Goal: Task Accomplishment & Management: Complete application form

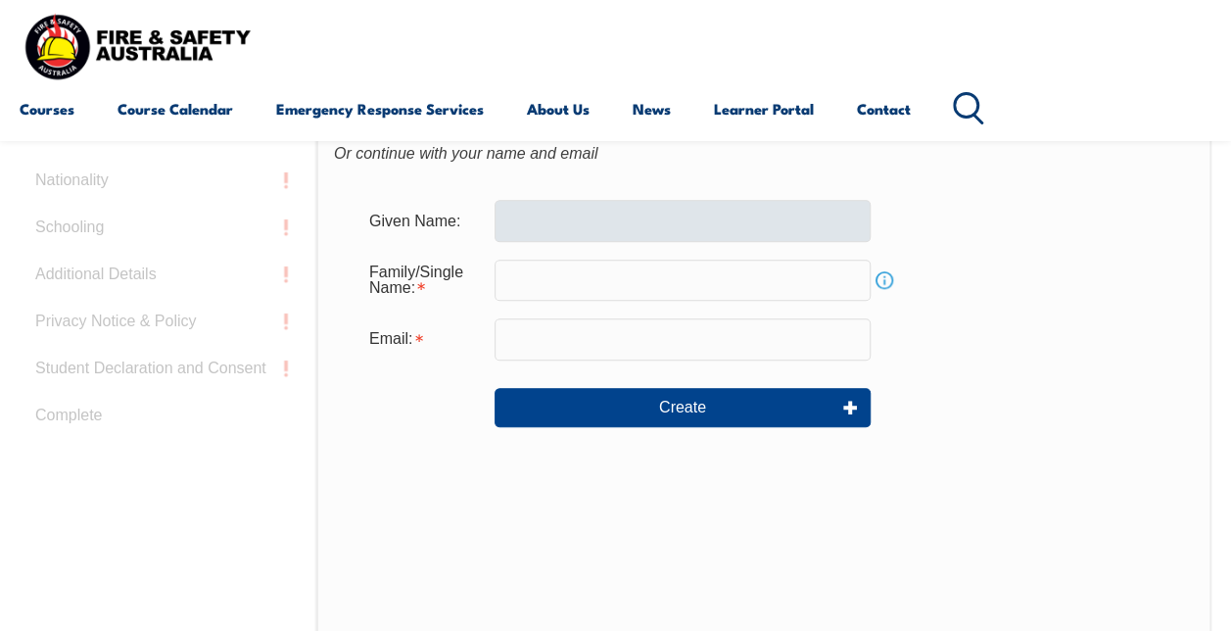
scroll to position [561, 0]
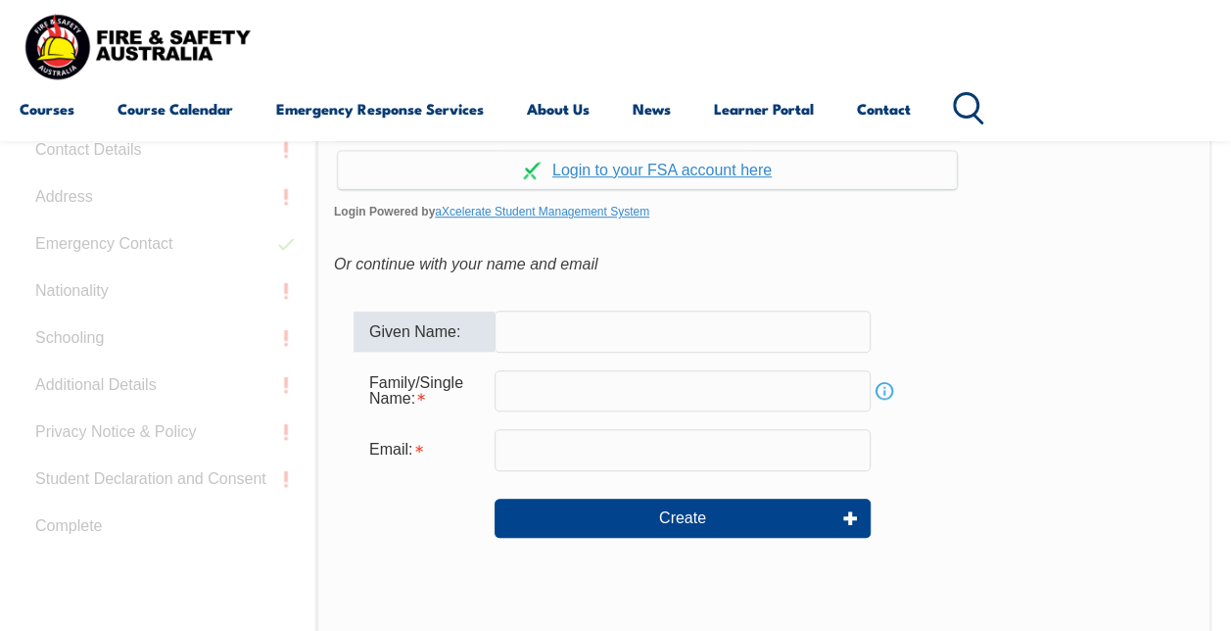
click at [538, 341] on input "text" at bounding box center [682, 330] width 376 height 41
type input "Joseph"
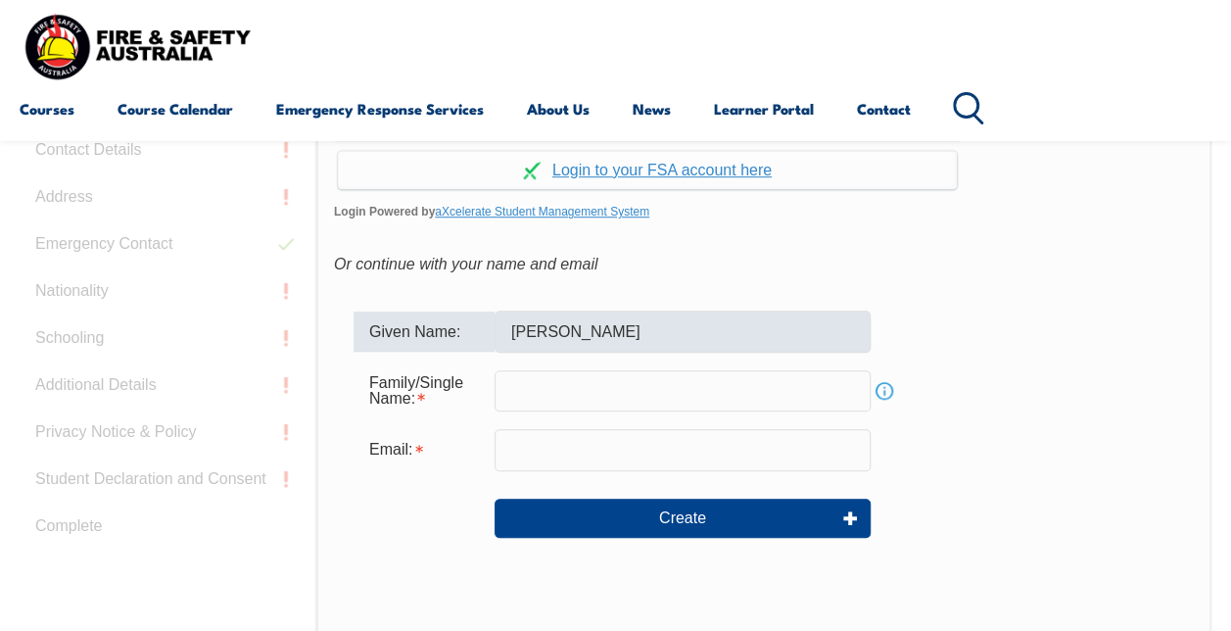
type input "Taylor"
type input "J.Taylor@kaefer.com.au"
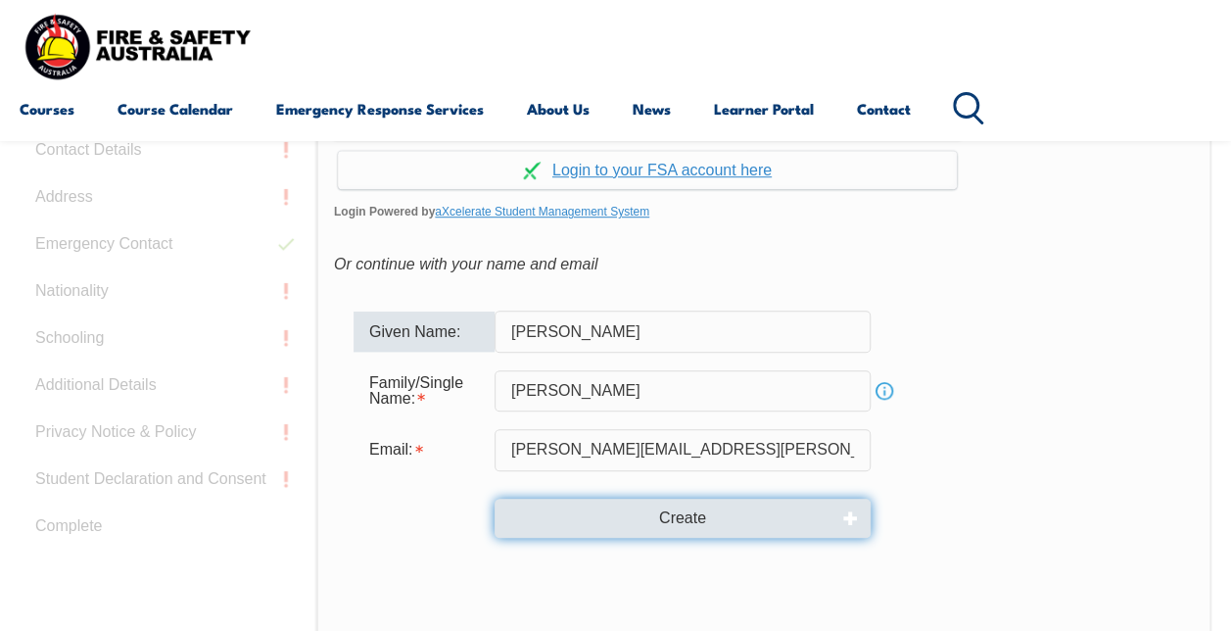
click at [670, 517] on button "Create" at bounding box center [682, 517] width 376 height 39
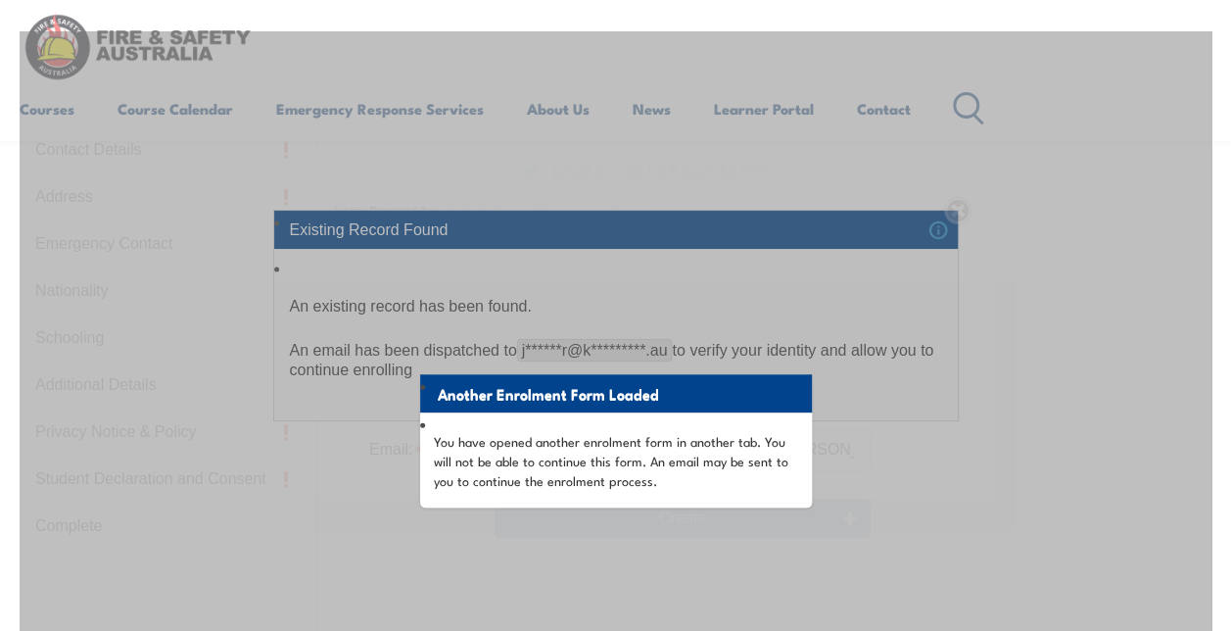
click at [713, 476] on p "You have opened another enrolment form in another tab. You will not be able to …" at bounding box center [616, 460] width 364 height 59
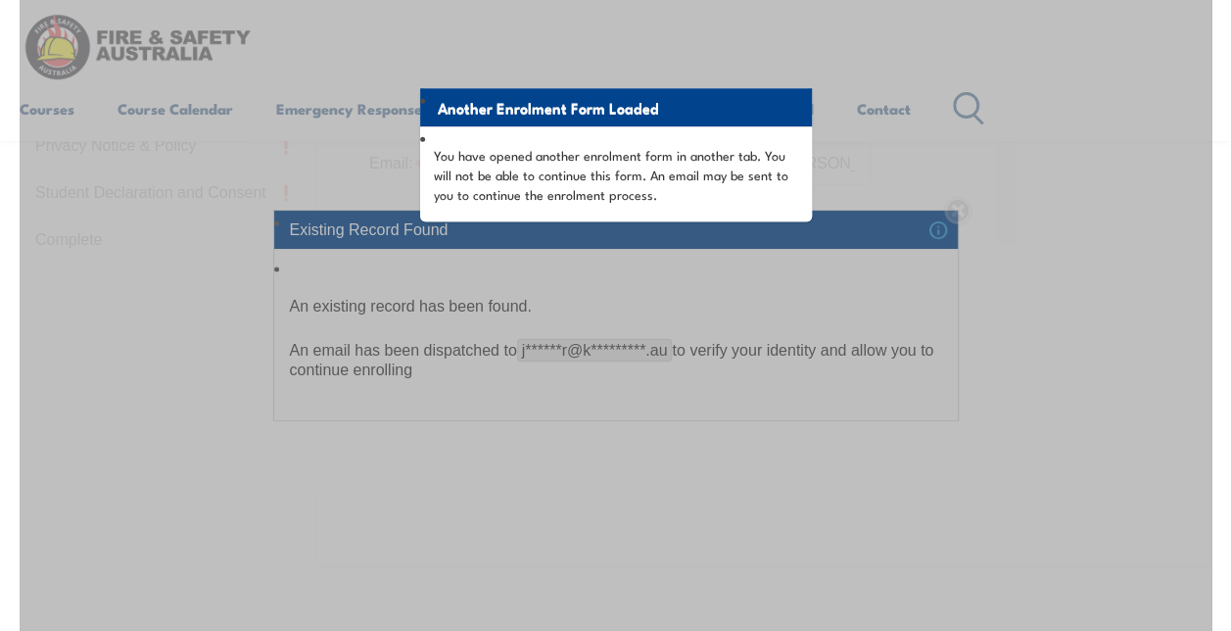
scroll to position [757, 0]
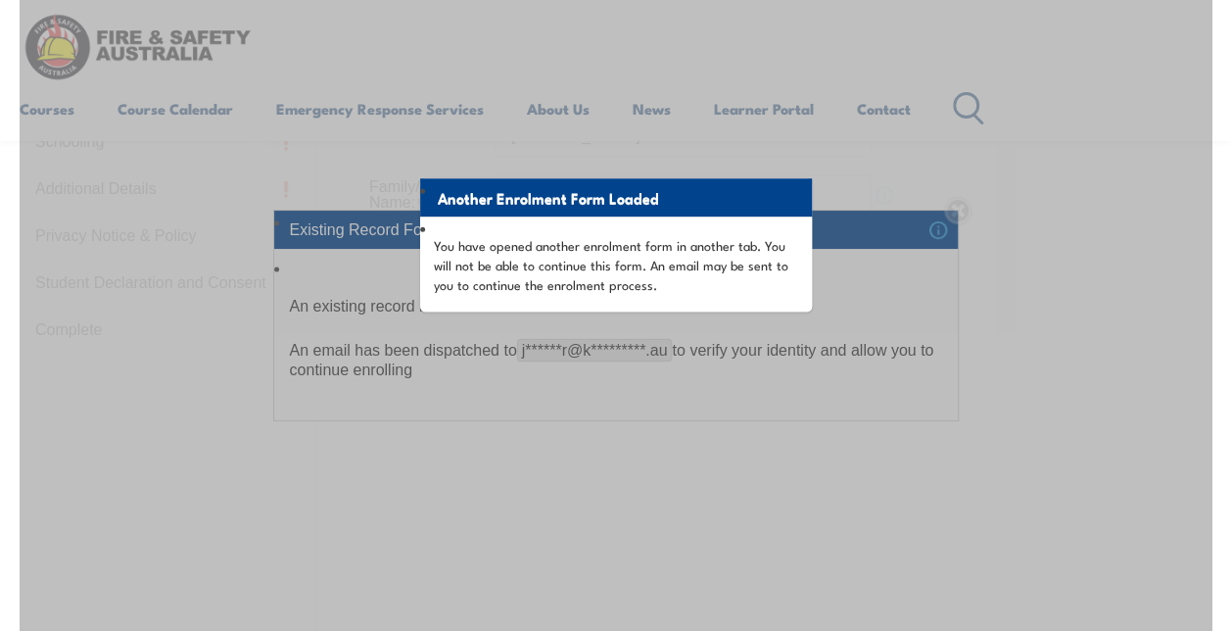
click at [965, 207] on div "Another Enrolment Form Loaded You have opened another enrolment form in another…" at bounding box center [616, 325] width 1192 height 978
click at [787, 207] on li "Another Enrolment Form Loaded" at bounding box center [616, 197] width 392 height 38
click at [781, 169] on div "Another Enrolment Form Loaded You have opened another enrolment form in another…" at bounding box center [616, 325] width 1192 height 978
click at [885, 162] on div "Another Enrolment Form Loaded You have opened another enrolment form in another…" at bounding box center [616, 325] width 1192 height 978
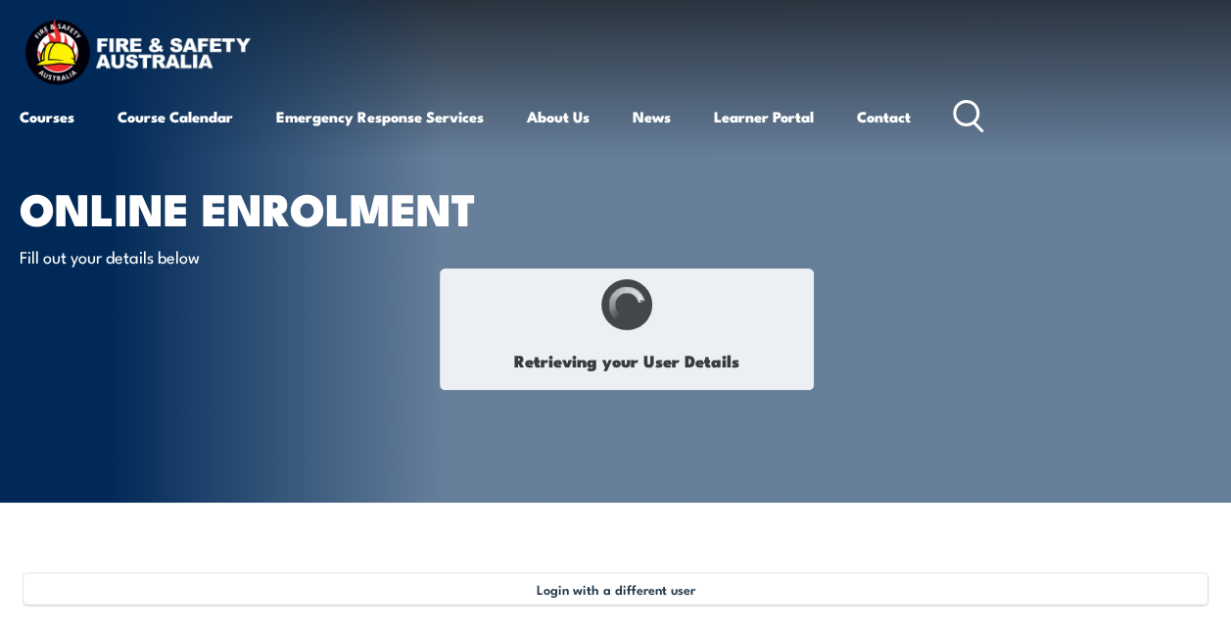
type input "Joseph"
type input "Taylor"
type input "[DATE]"
type input "X35EP95GZF"
select select "M"
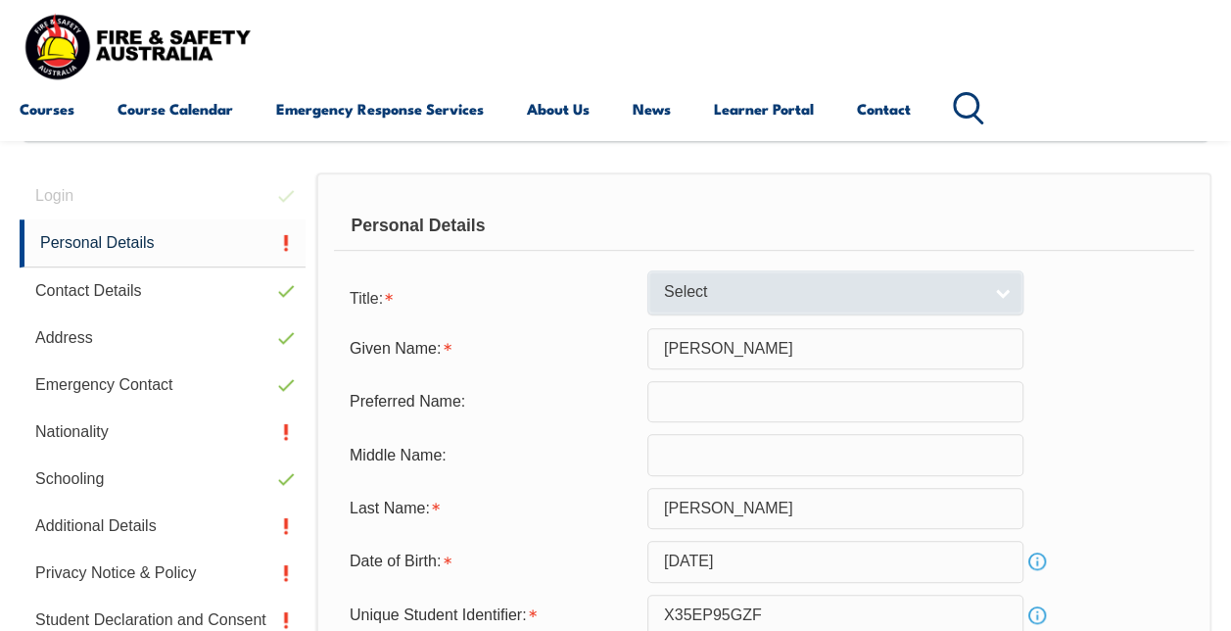
scroll to position [475, 0]
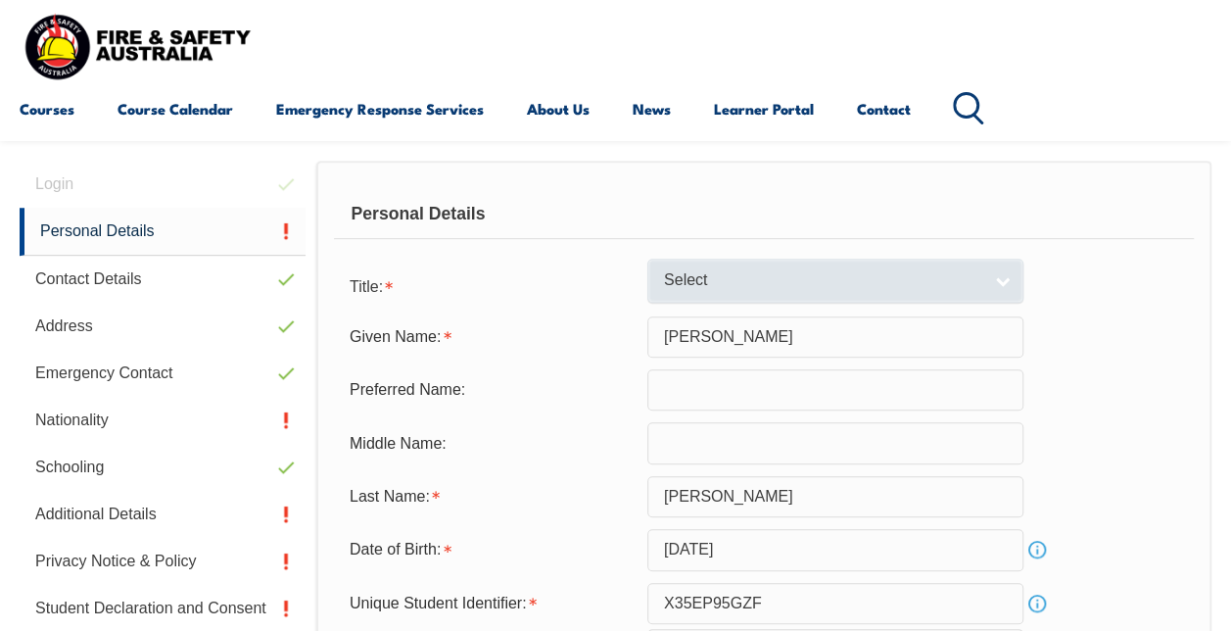
click at [811, 288] on span "Select" at bounding box center [822, 280] width 317 height 21
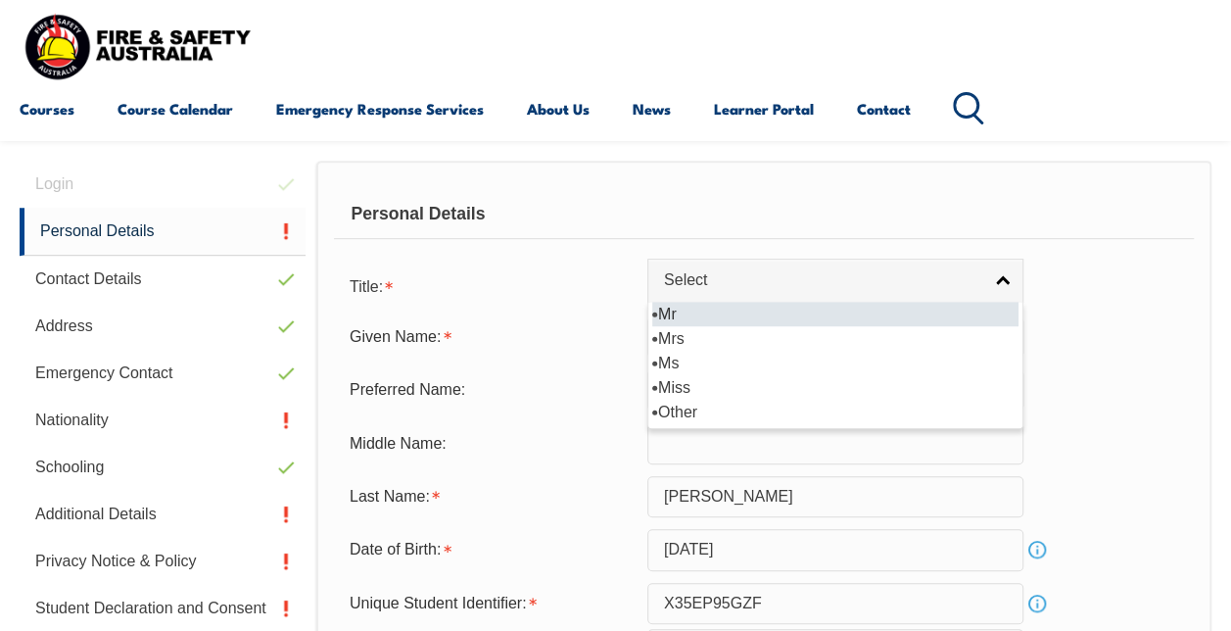
click at [728, 320] on li "Mr" at bounding box center [835, 314] width 366 height 24
select select "Mr"
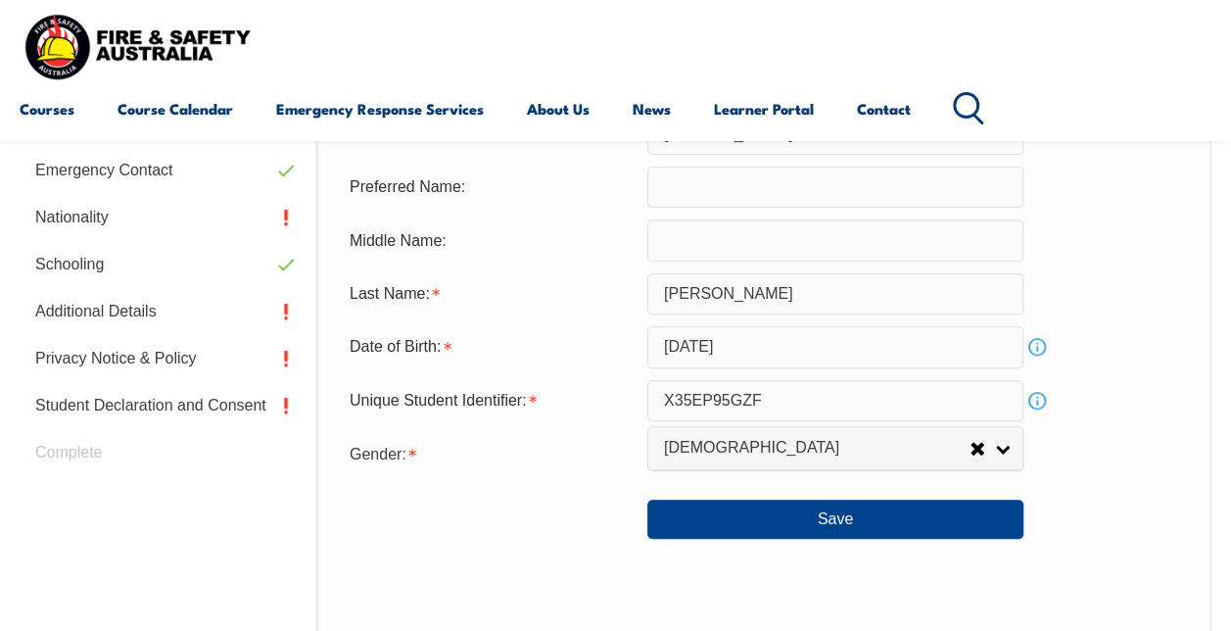
scroll to position [769, 0]
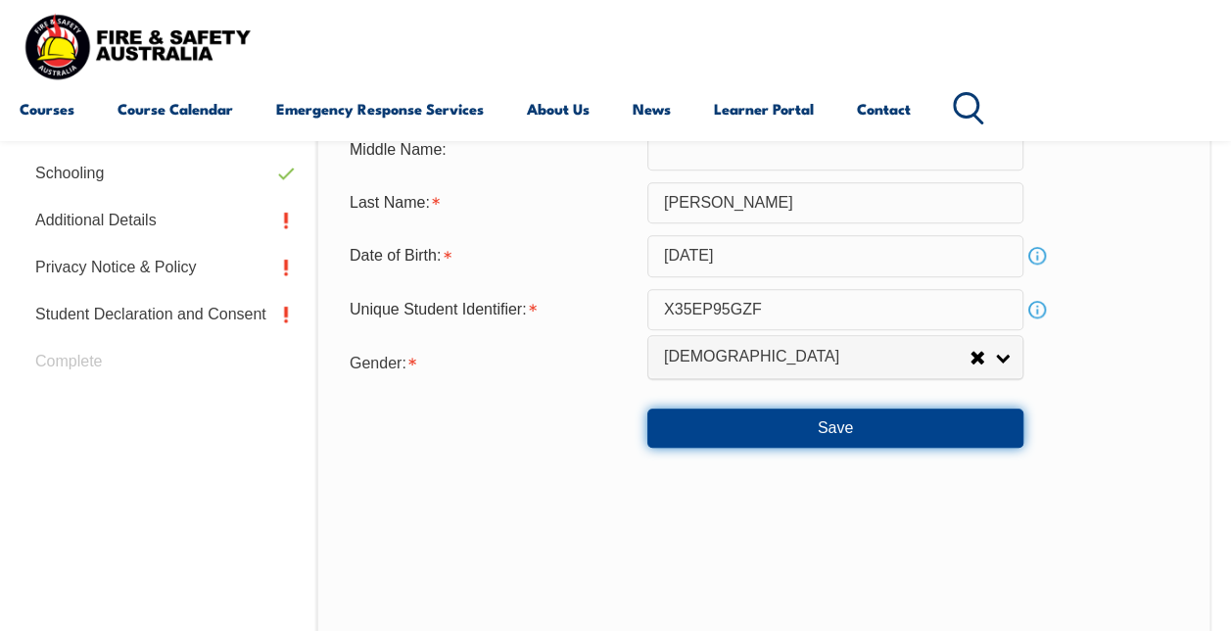
click at [899, 425] on button "Save" at bounding box center [835, 427] width 376 height 39
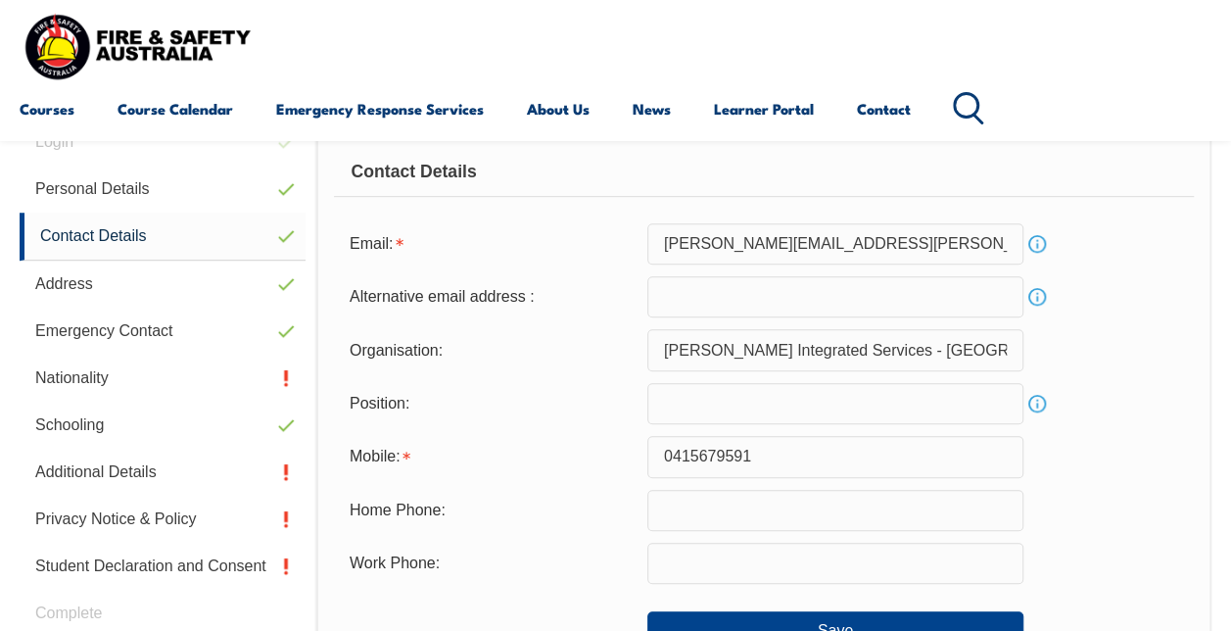
scroll to position [475, 0]
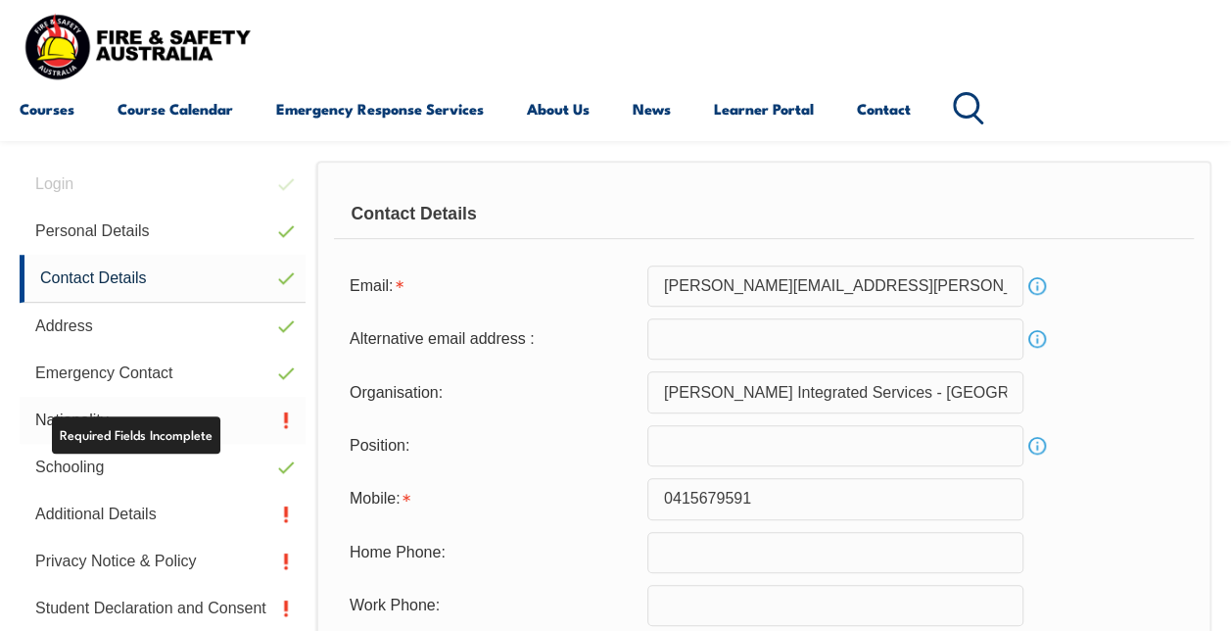
click at [239, 418] on link "Nationality" at bounding box center [163, 420] width 286 height 47
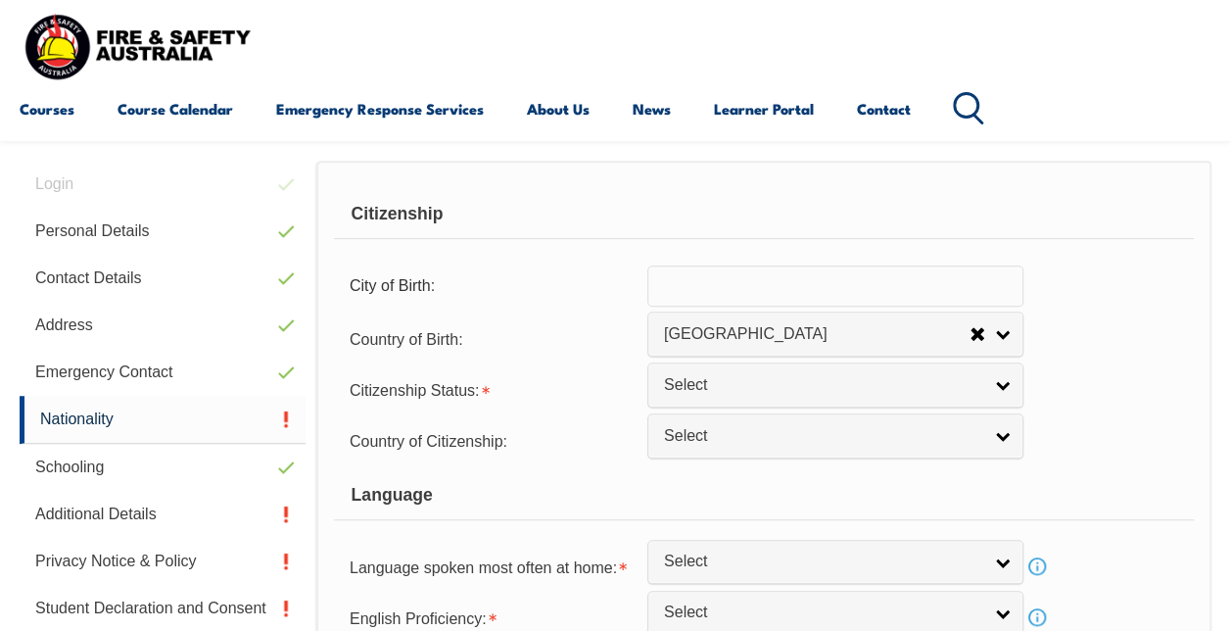
click at [732, 286] on input "text" at bounding box center [835, 285] width 376 height 41
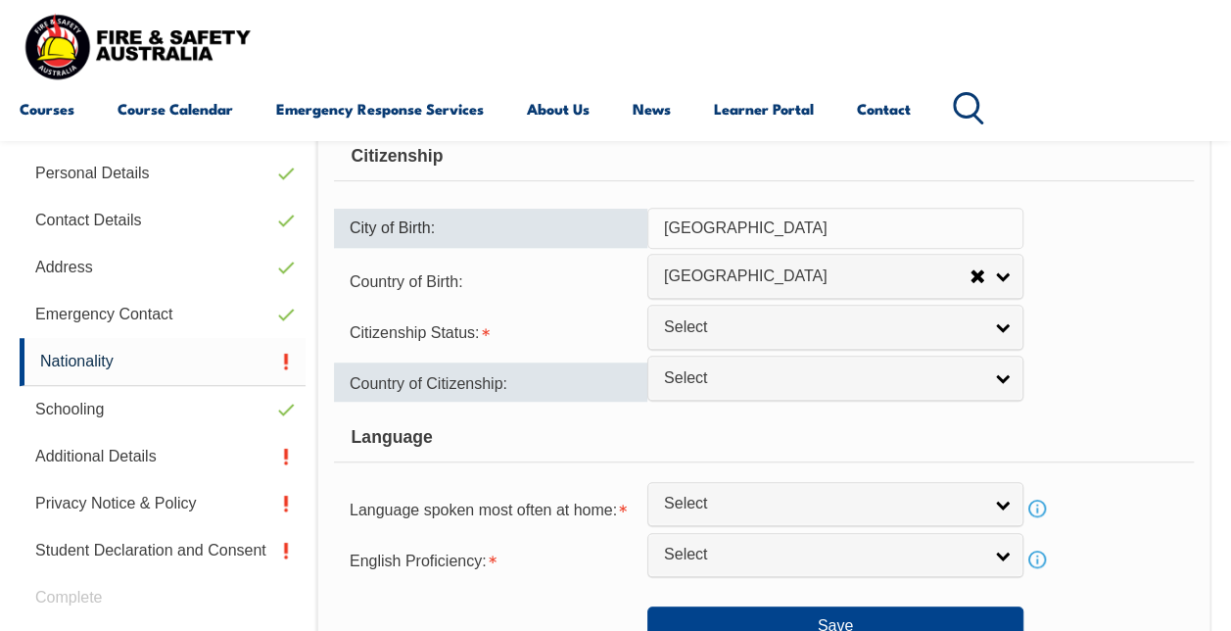
scroll to position [573, 0]
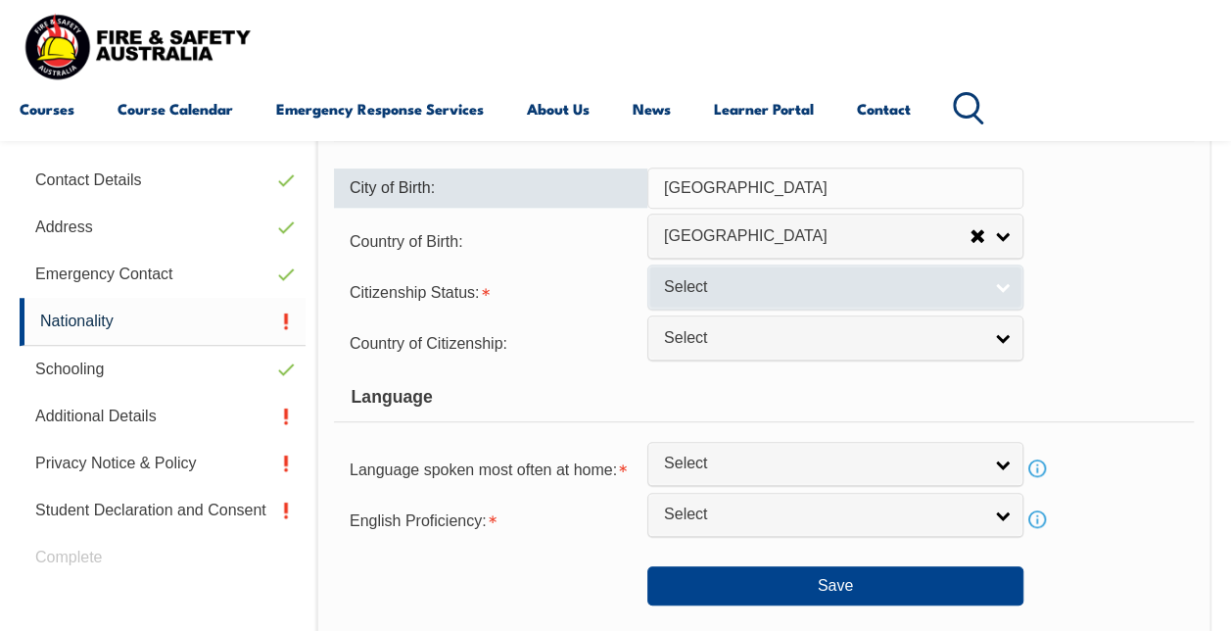
type input "Adelaide"
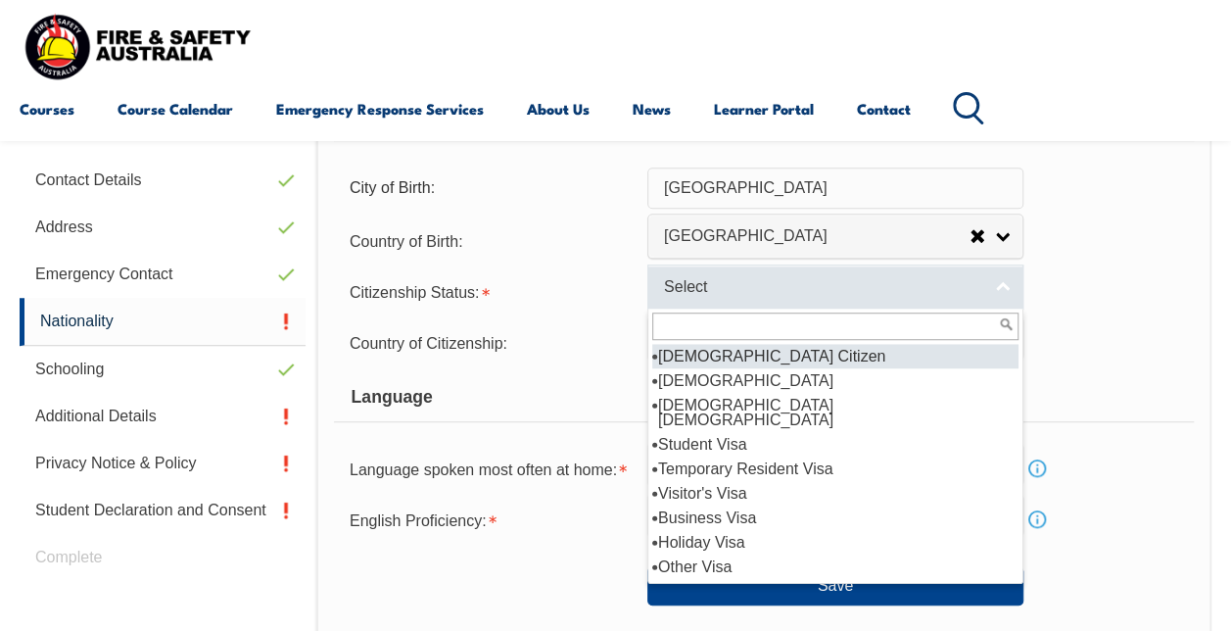
click at [708, 284] on span "Select" at bounding box center [822, 287] width 317 height 21
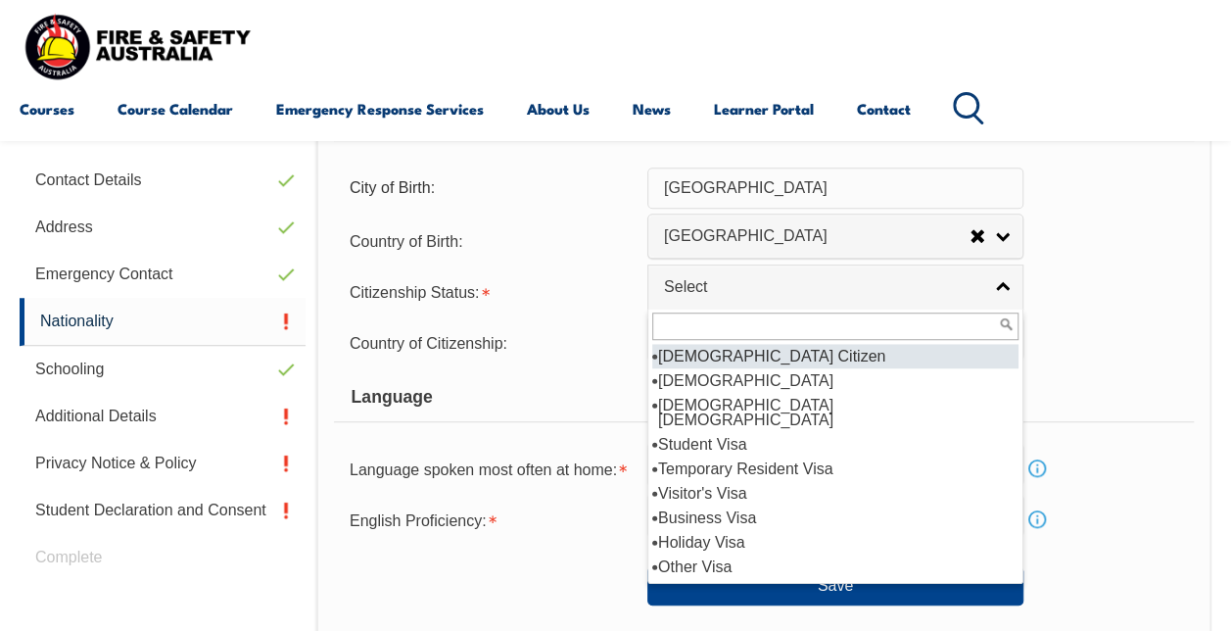
click at [726, 358] on li "Australian Citizen" at bounding box center [835, 356] width 366 height 24
select select "1"
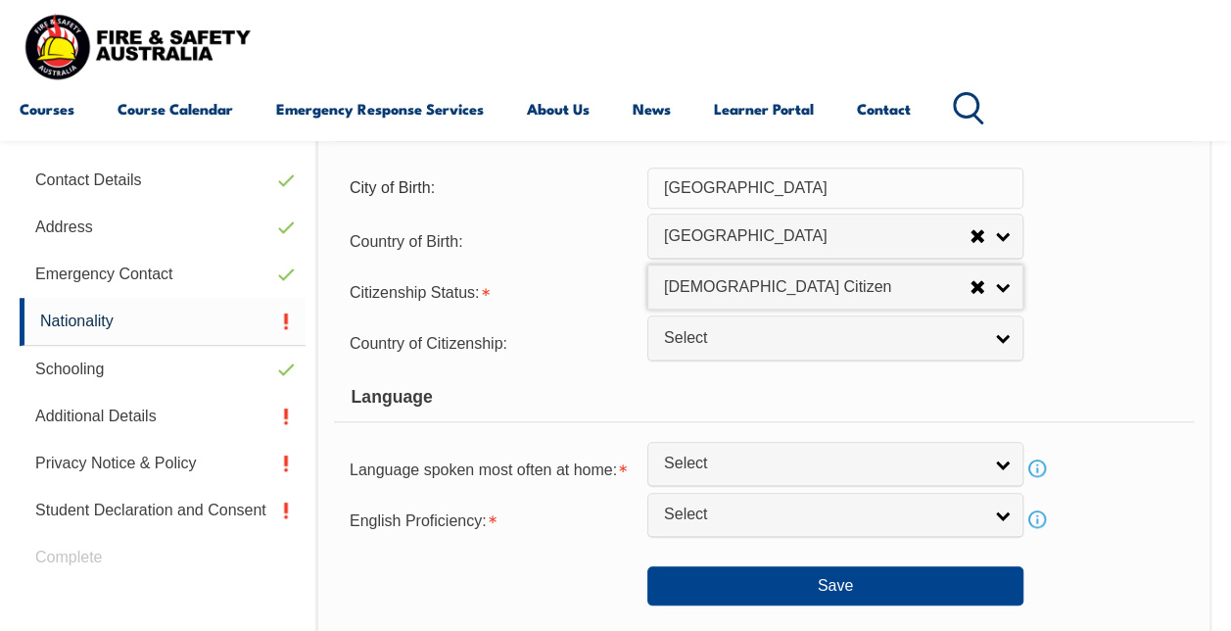
scroll to position [671, 0]
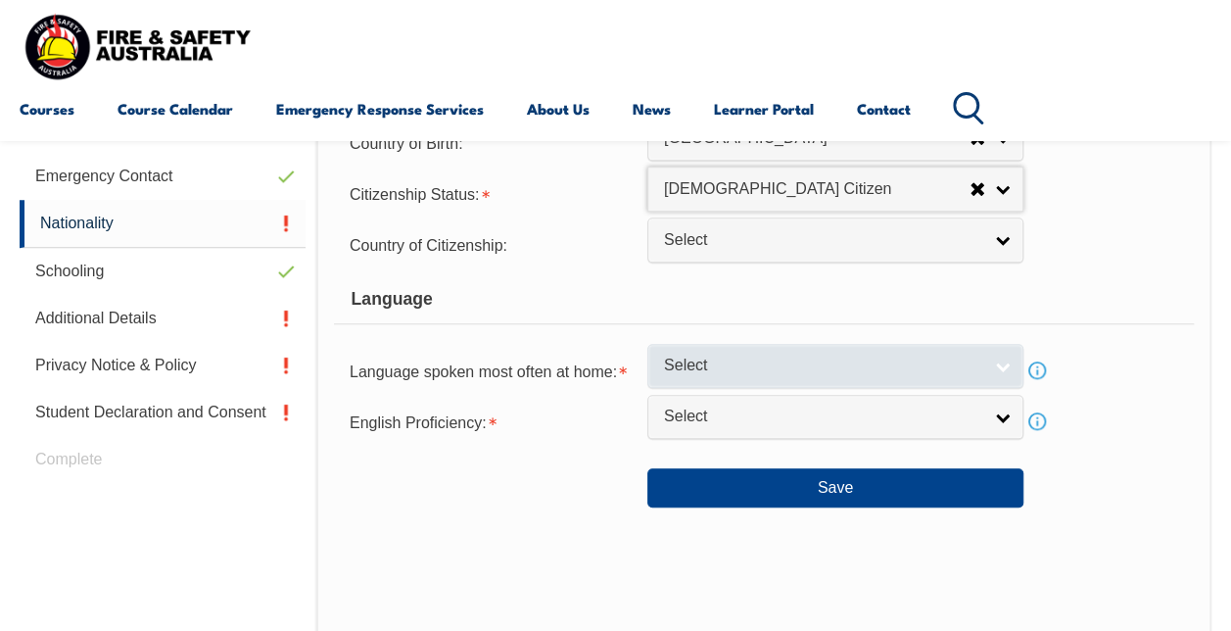
click at [691, 372] on span "Select" at bounding box center [822, 365] width 317 height 21
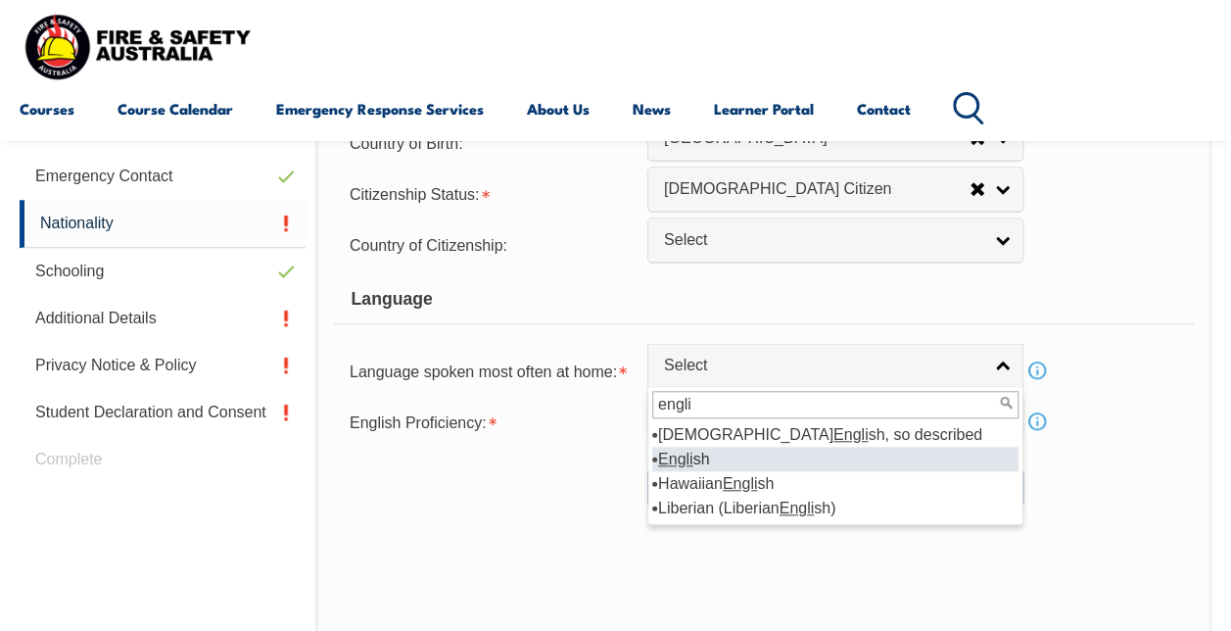
type input "engli"
click at [676, 462] on em "Engli" at bounding box center [675, 458] width 35 height 17
select select "1201"
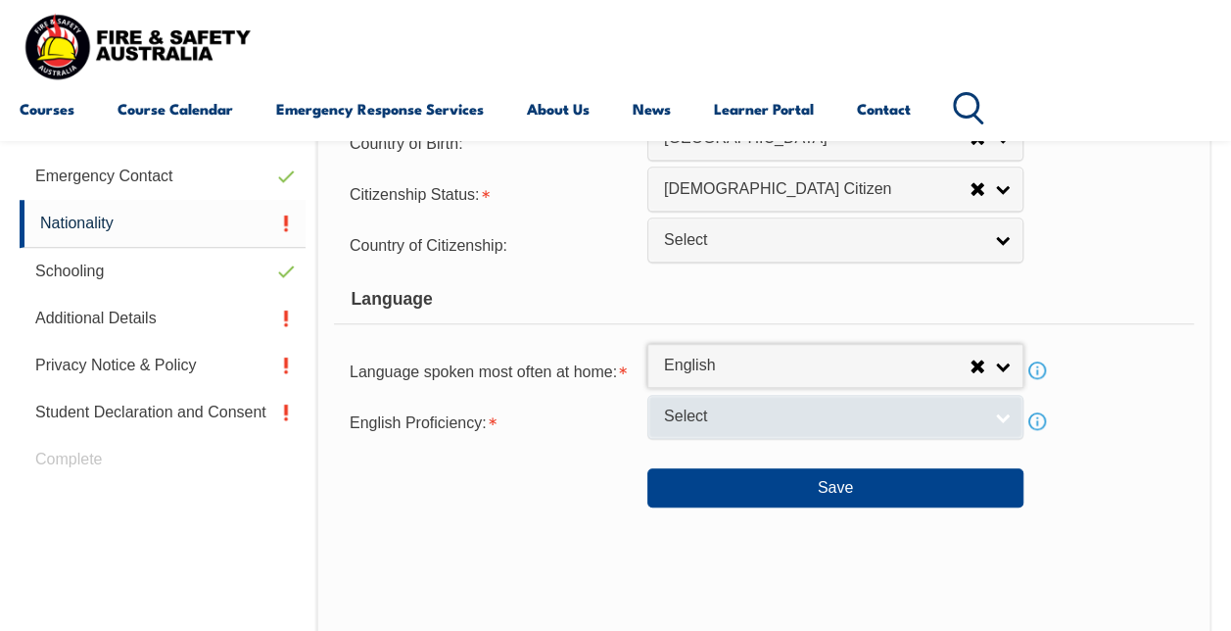
click at [750, 409] on span "Select" at bounding box center [822, 416] width 317 height 21
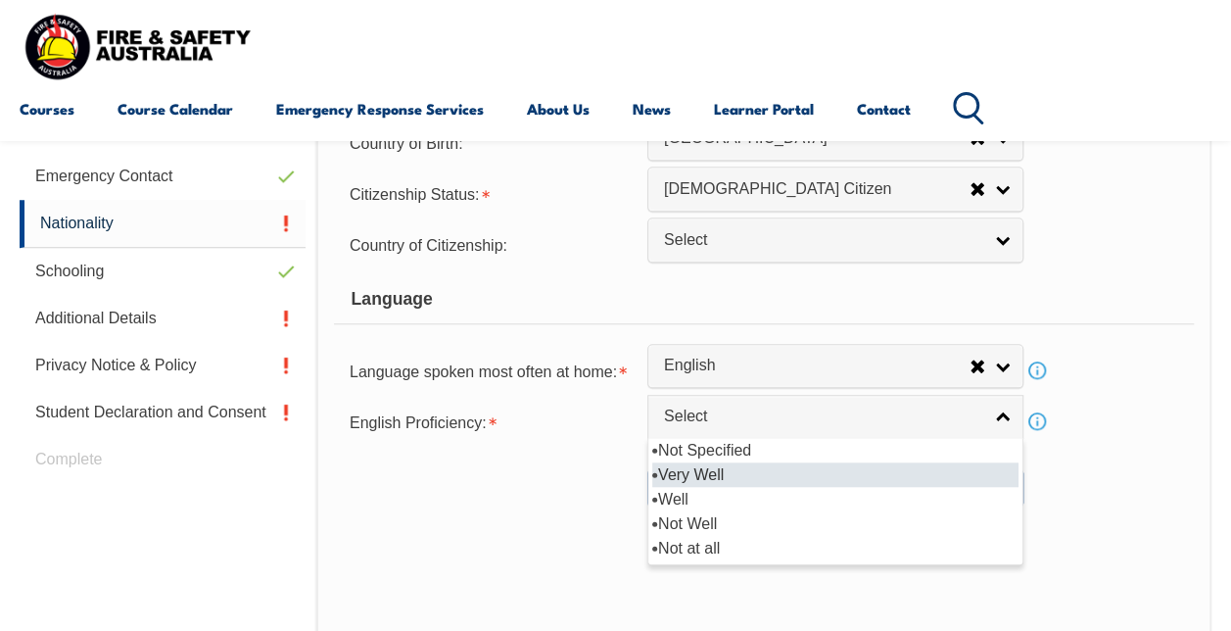
click at [743, 465] on li "Very Well" at bounding box center [835, 474] width 366 height 24
select select "1"
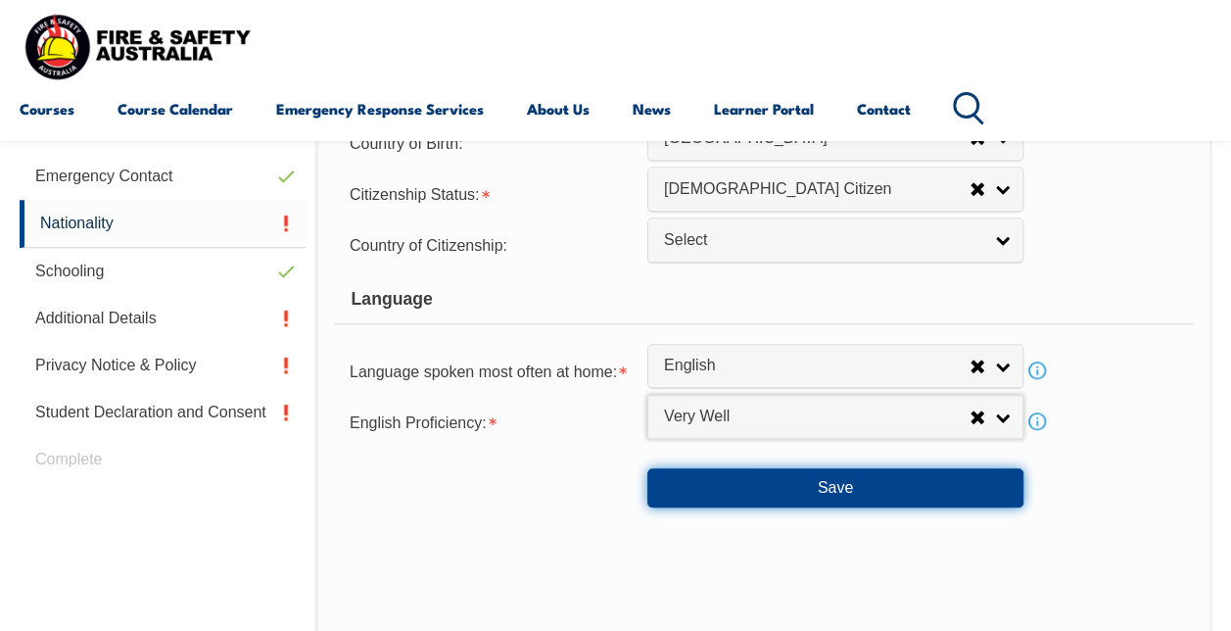
click at [754, 482] on button "Save" at bounding box center [835, 487] width 376 height 39
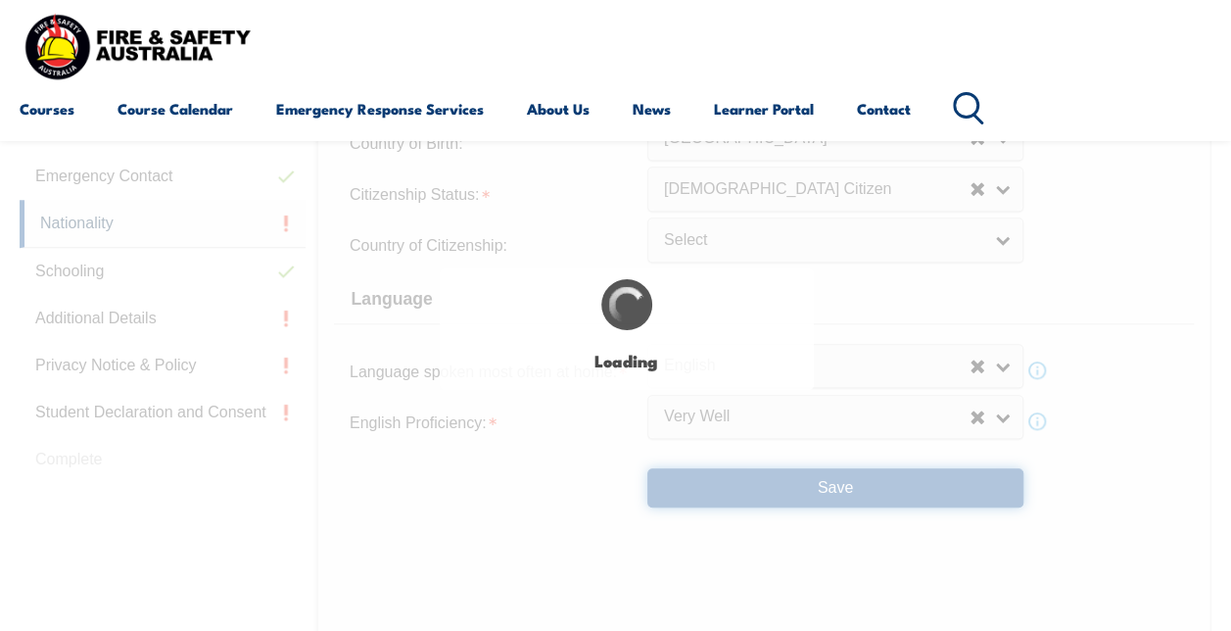
select select "false"
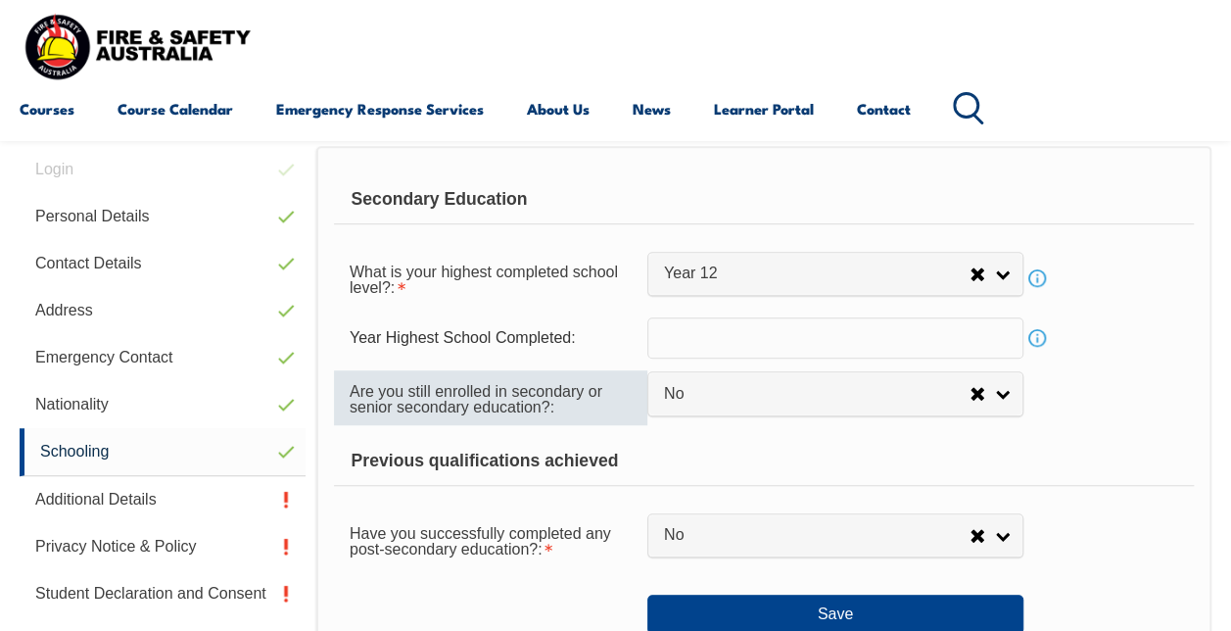
scroll to position [474, 0]
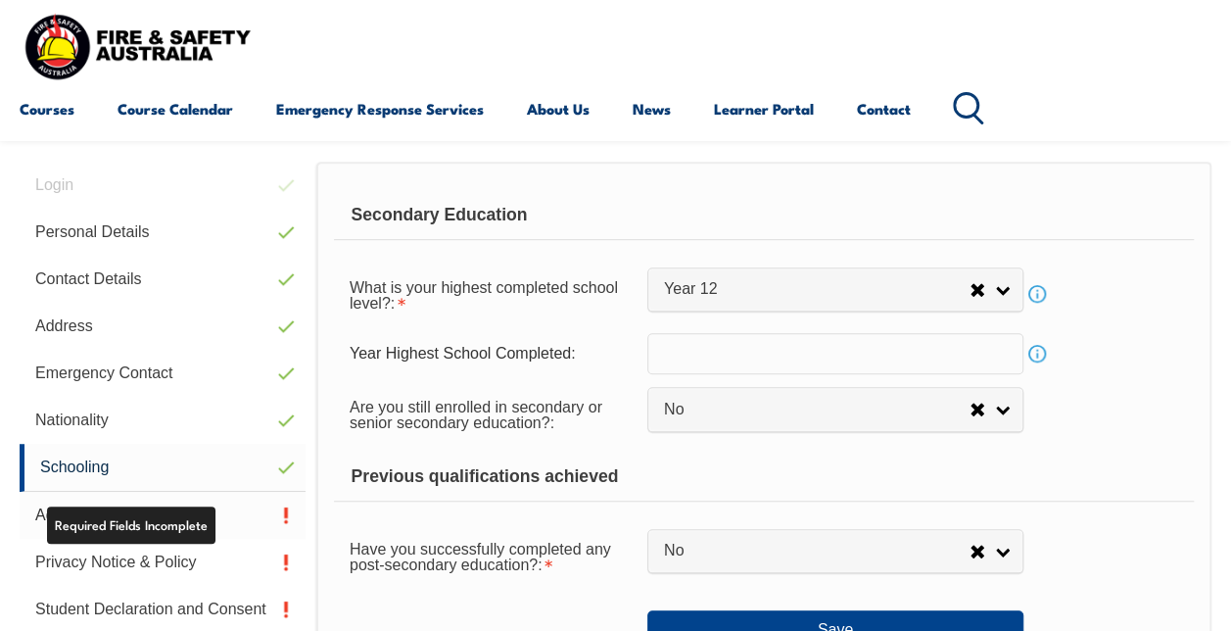
click at [227, 525] on link "Additional Details" at bounding box center [163, 515] width 286 height 47
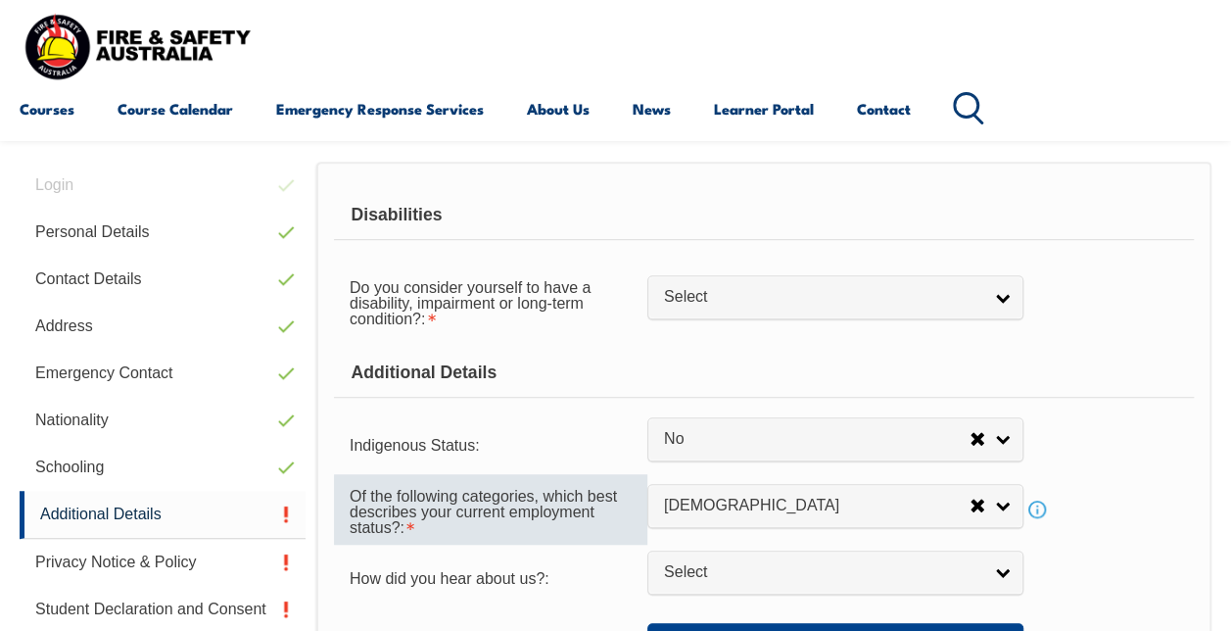
scroll to position [475, 0]
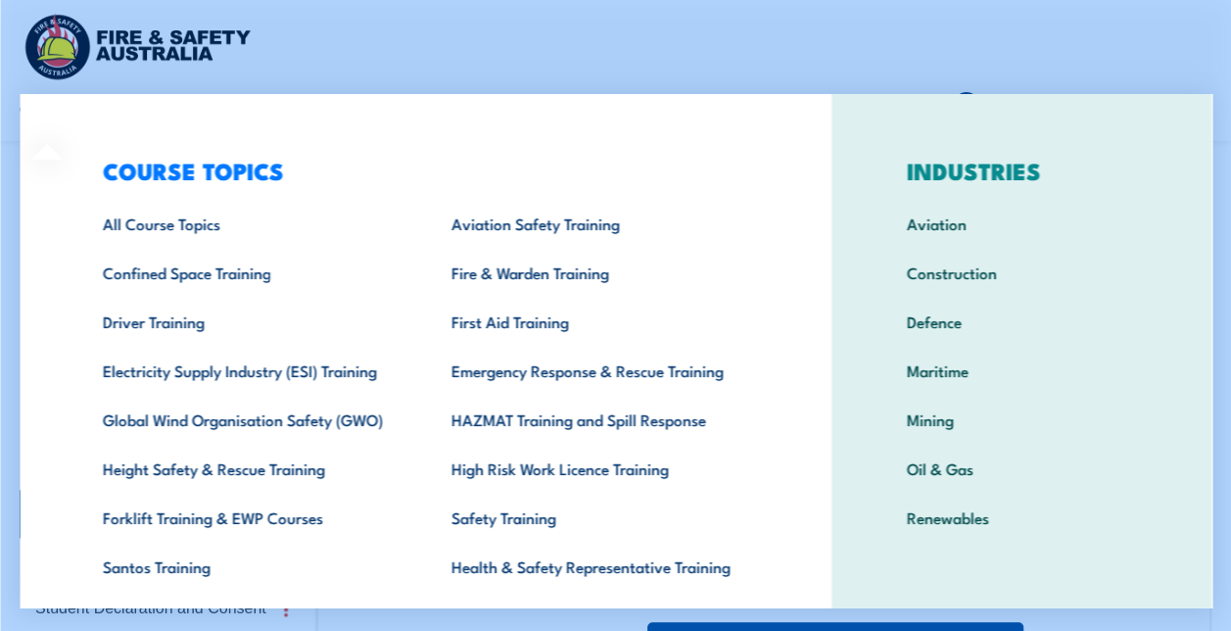
click at [53, 106] on div "COURSE TOPICS All Course Topics Aviation Safety Training Confined Space Trainin…" at bounding box center [425, 403] width 811 height 619
click at [351, 36] on div "Courses Course Calendar Emergency Response Services Services Overview Emergency…" at bounding box center [616, 70] width 1192 height 124
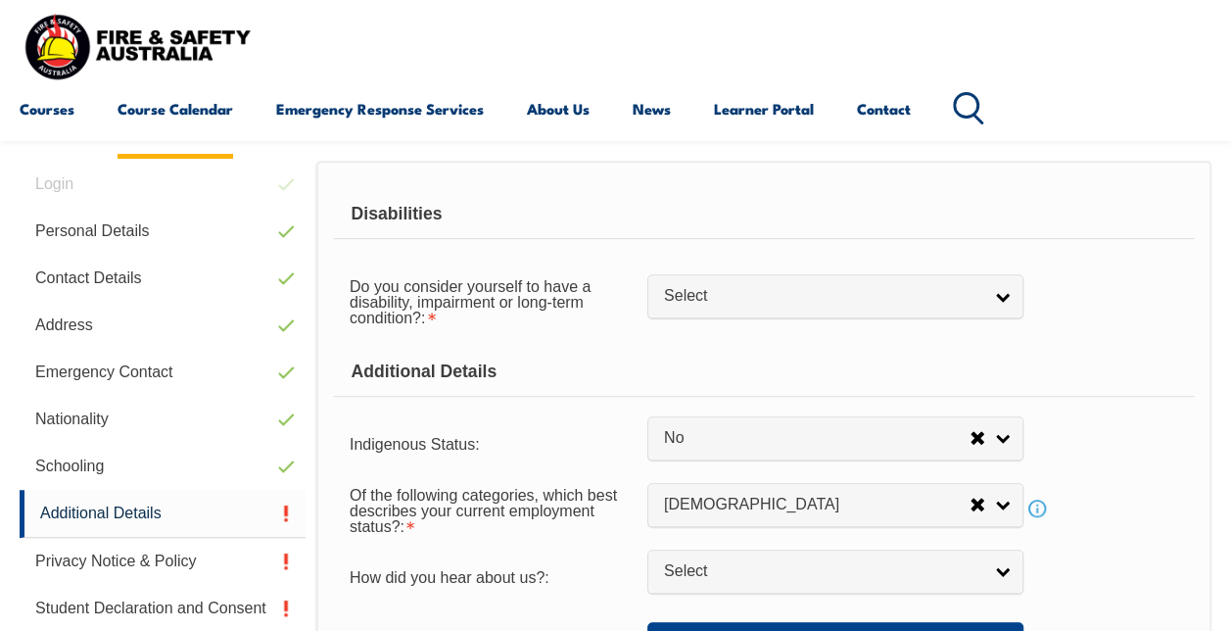
click at [202, 114] on link "Course Calendar" at bounding box center [175, 108] width 116 height 47
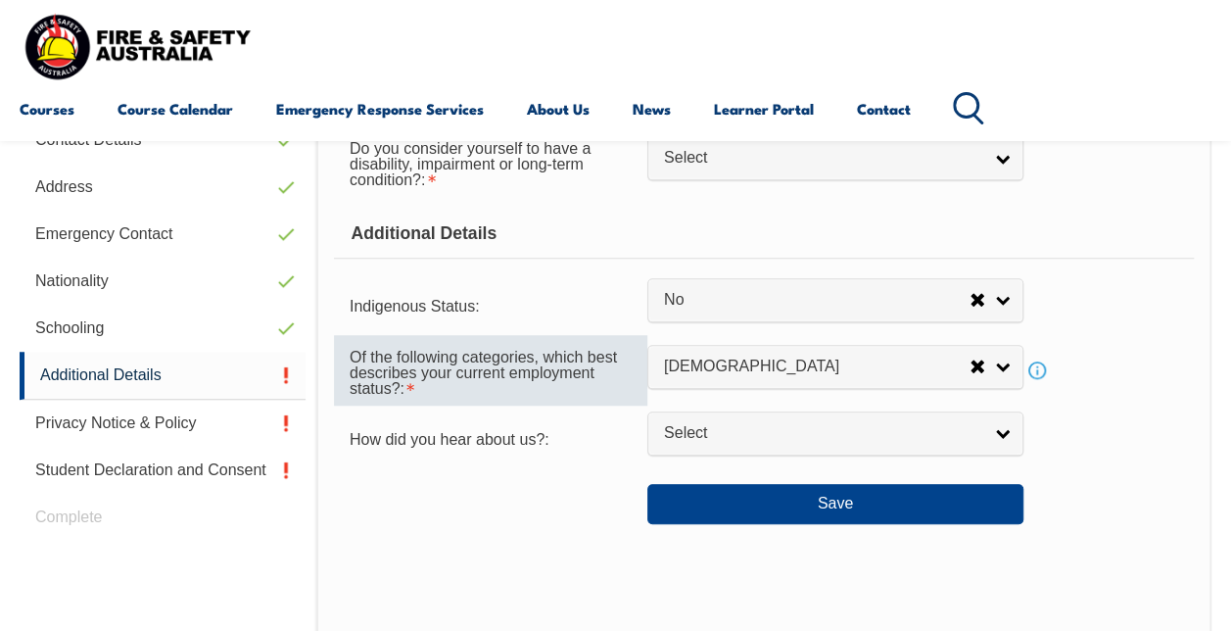
scroll to position [573, 0]
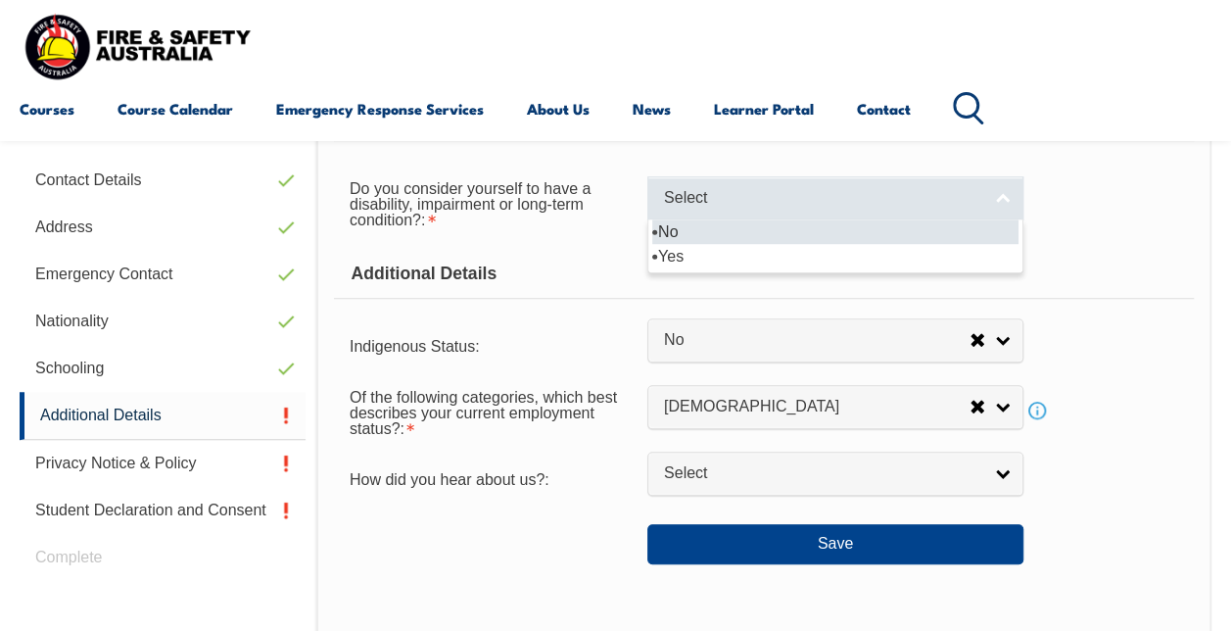
click at [778, 196] on span "Select" at bounding box center [822, 198] width 317 height 21
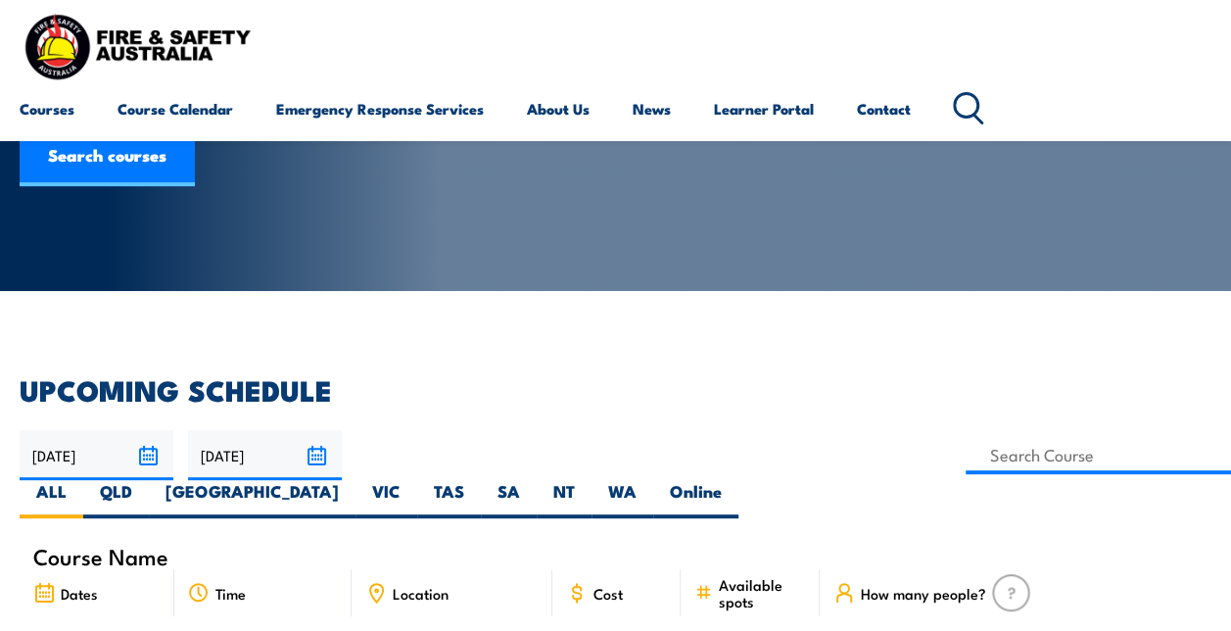
scroll to position [196, 0]
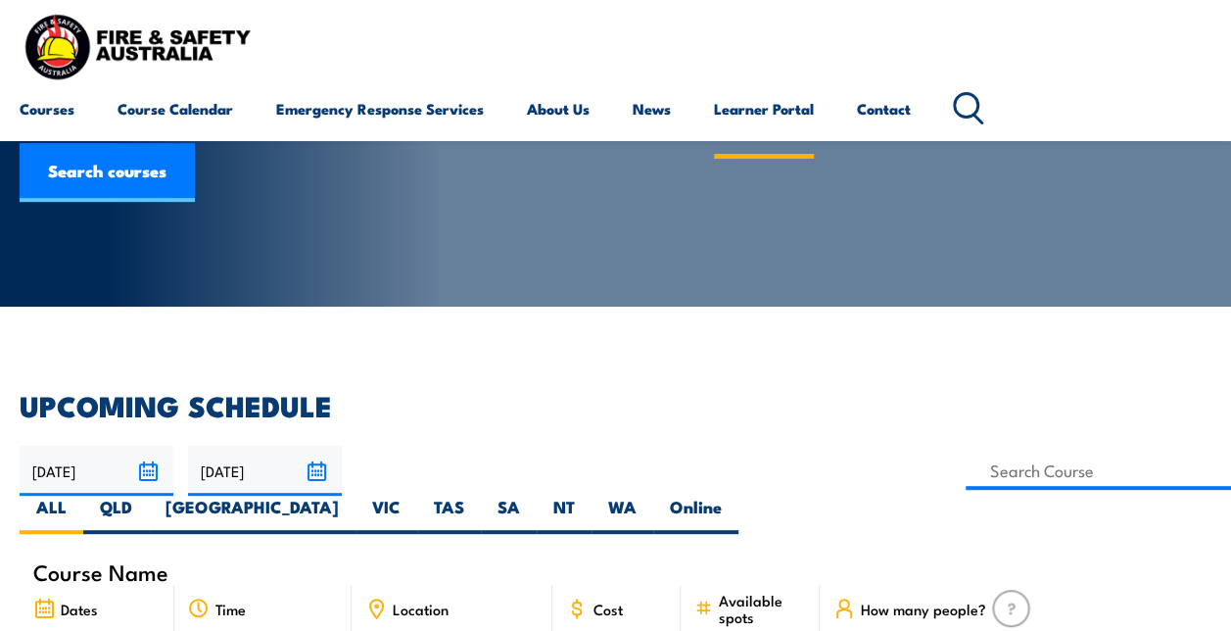
click at [741, 106] on link "Learner Portal" at bounding box center [764, 108] width 100 height 47
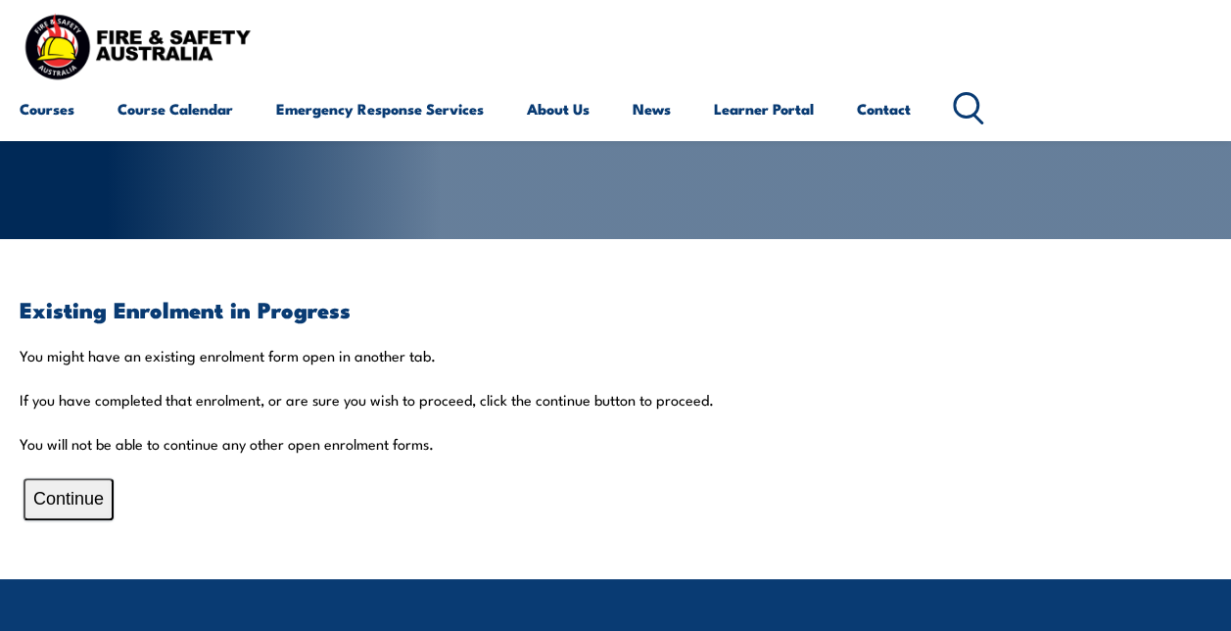
scroll to position [294, 0]
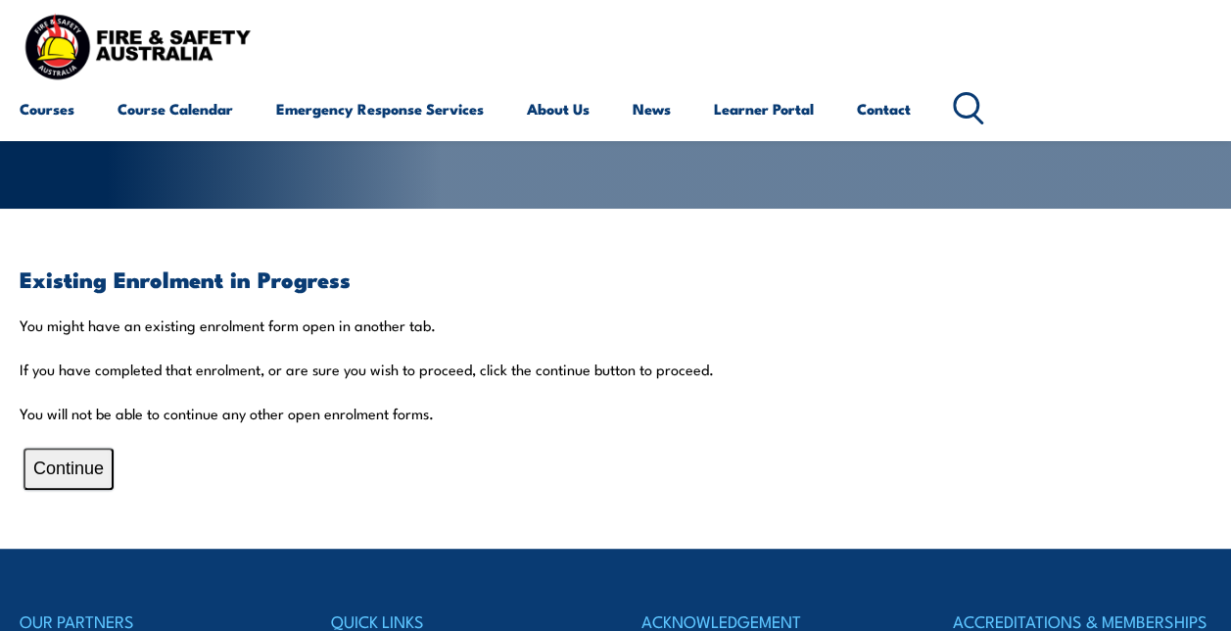
drag, startPoint x: 47, startPoint y: 499, endPoint x: 66, endPoint y: 480, distance: 27.0
click at [48, 499] on section "Existing Enrolment in Progress You might have an existing enrolment form open i…" at bounding box center [615, 379] width 1231 height 340
click at [69, 478] on button "Continue" at bounding box center [68, 468] width 90 height 42
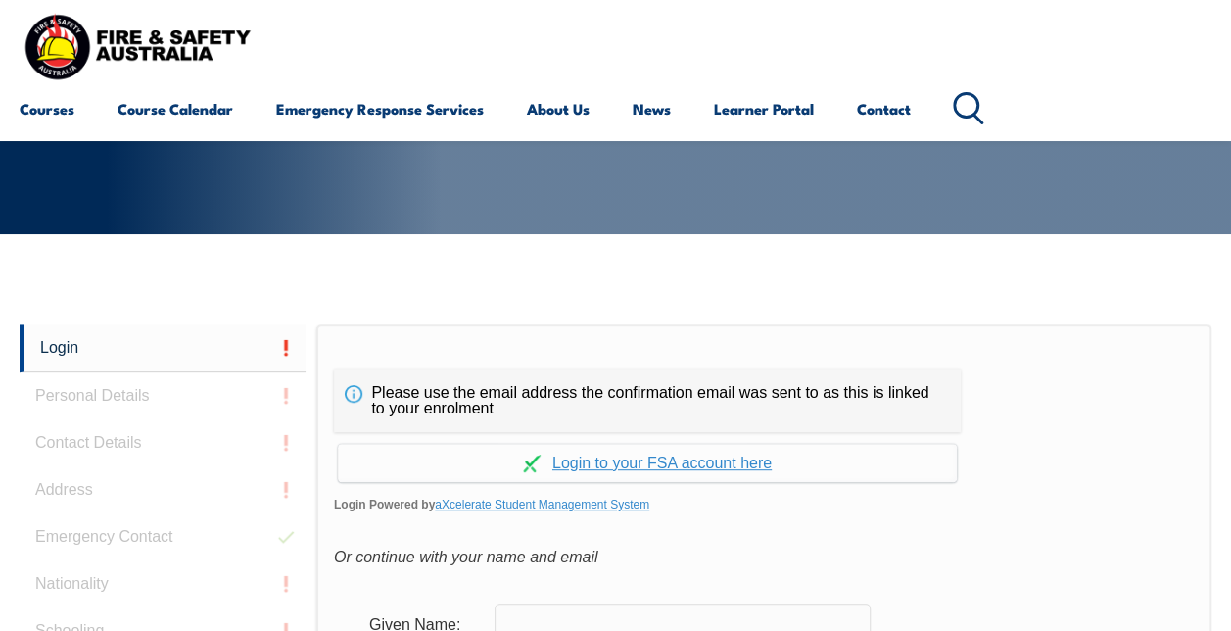
scroll to position [267, 0]
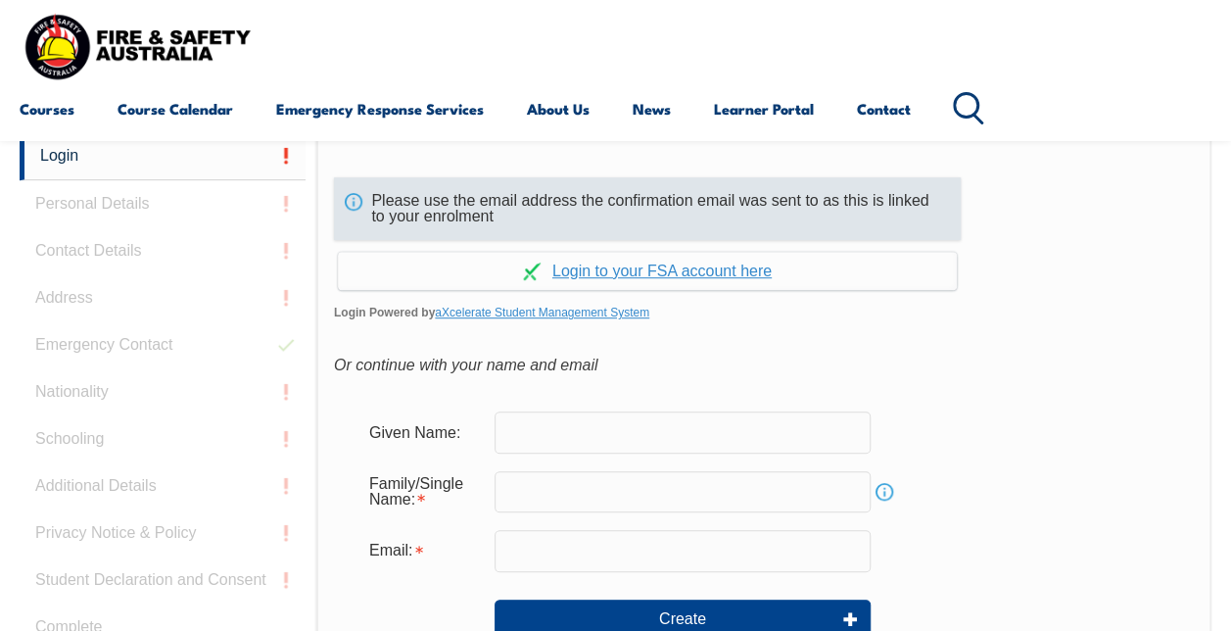
scroll to position [362, 0]
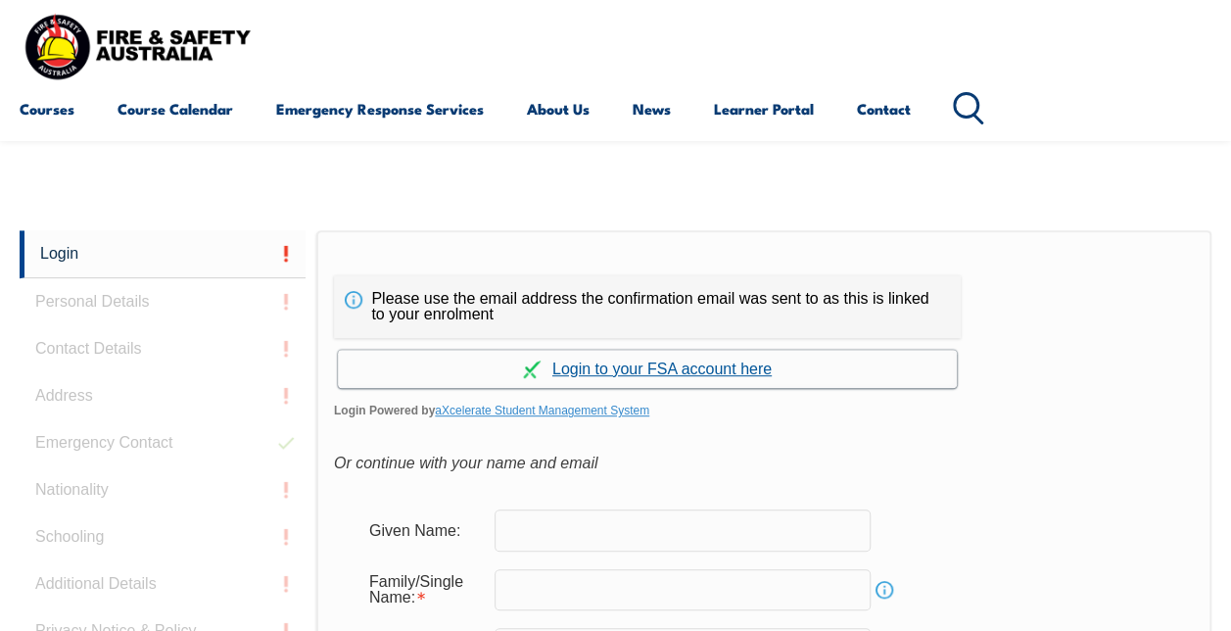
click at [638, 370] on link "Continue with aXcelerate" at bounding box center [647, 369] width 619 height 38
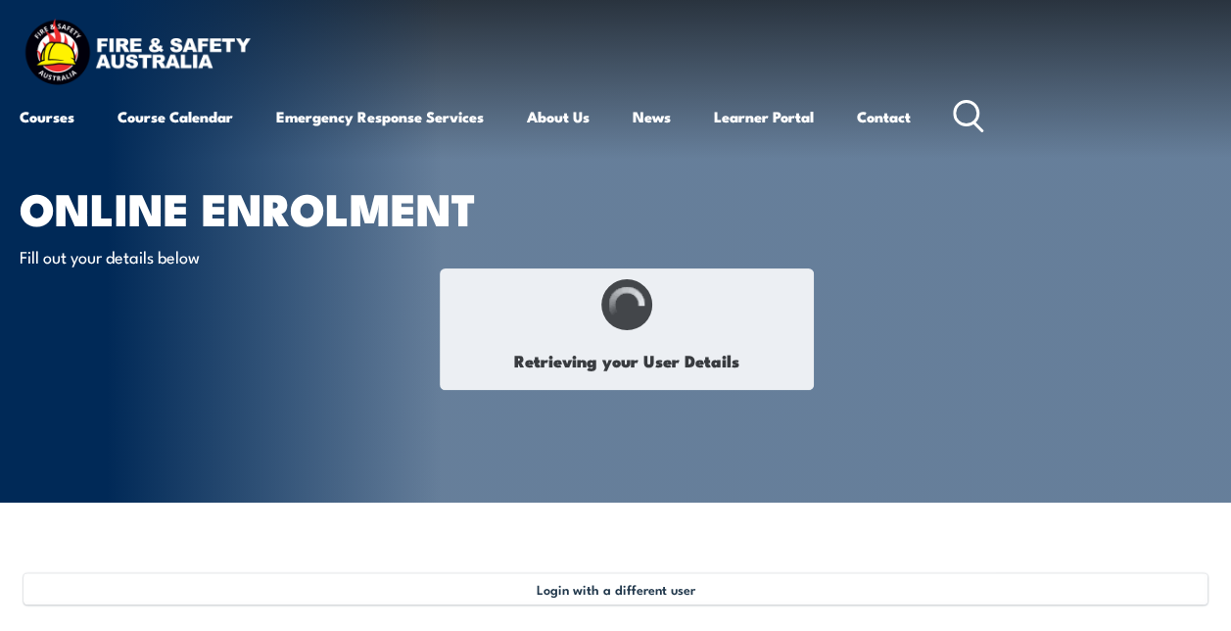
select select "Mr"
type input "[PERSON_NAME]"
type input "[DATE]"
type input "X35EP95GZF"
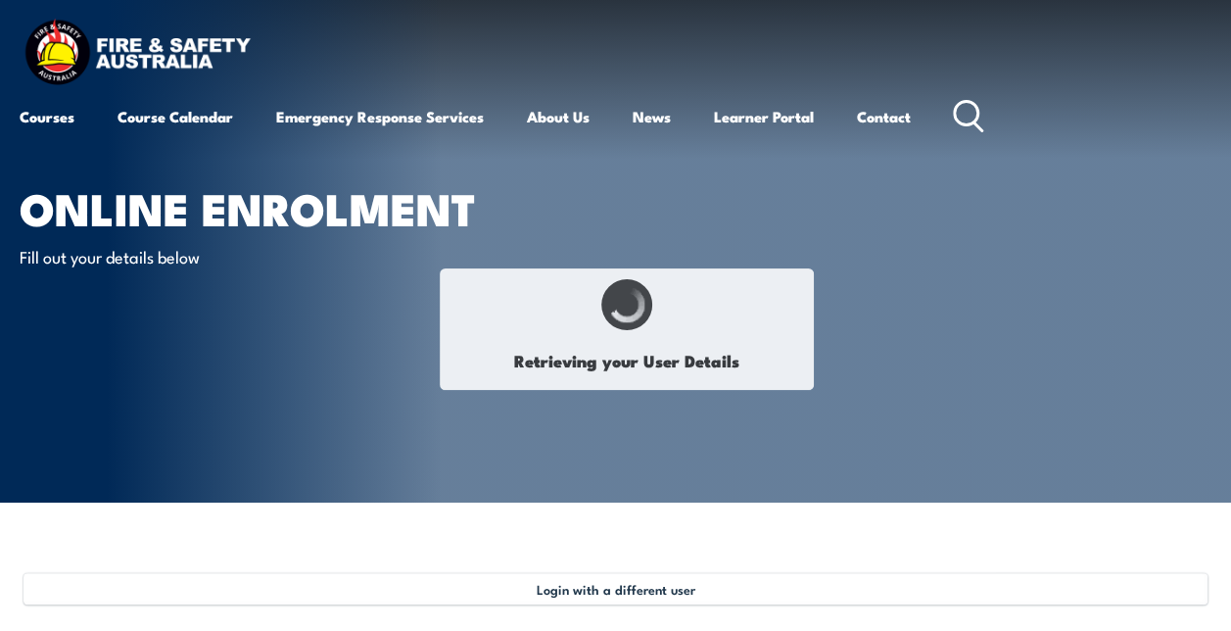
select select "M"
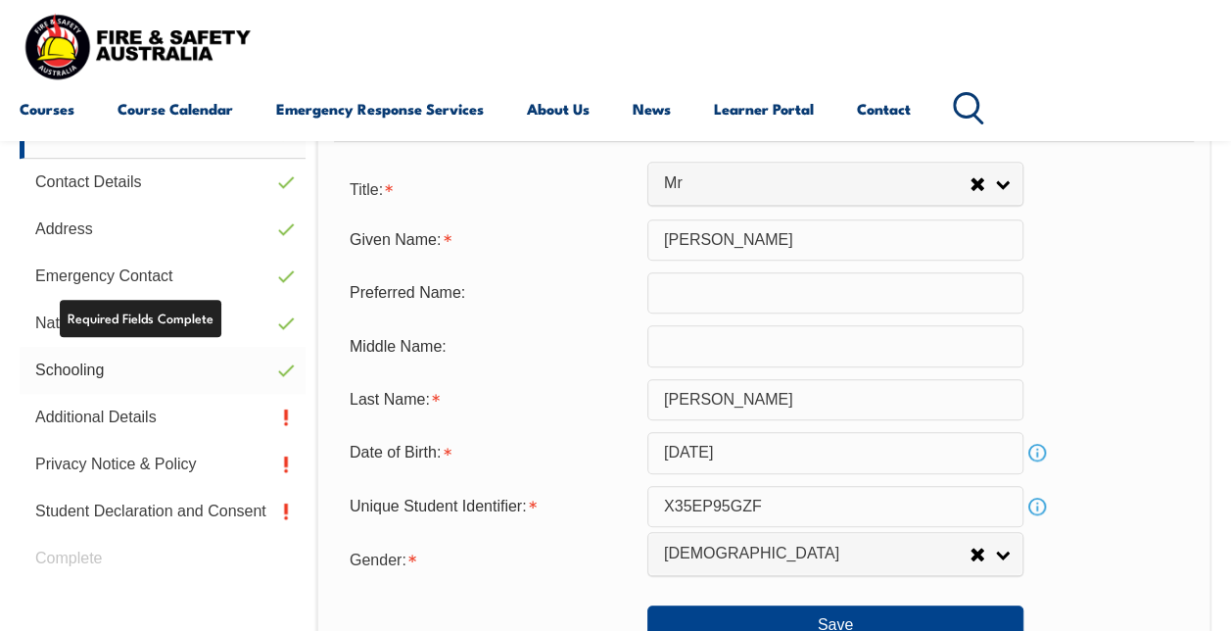
scroll to position [573, 0]
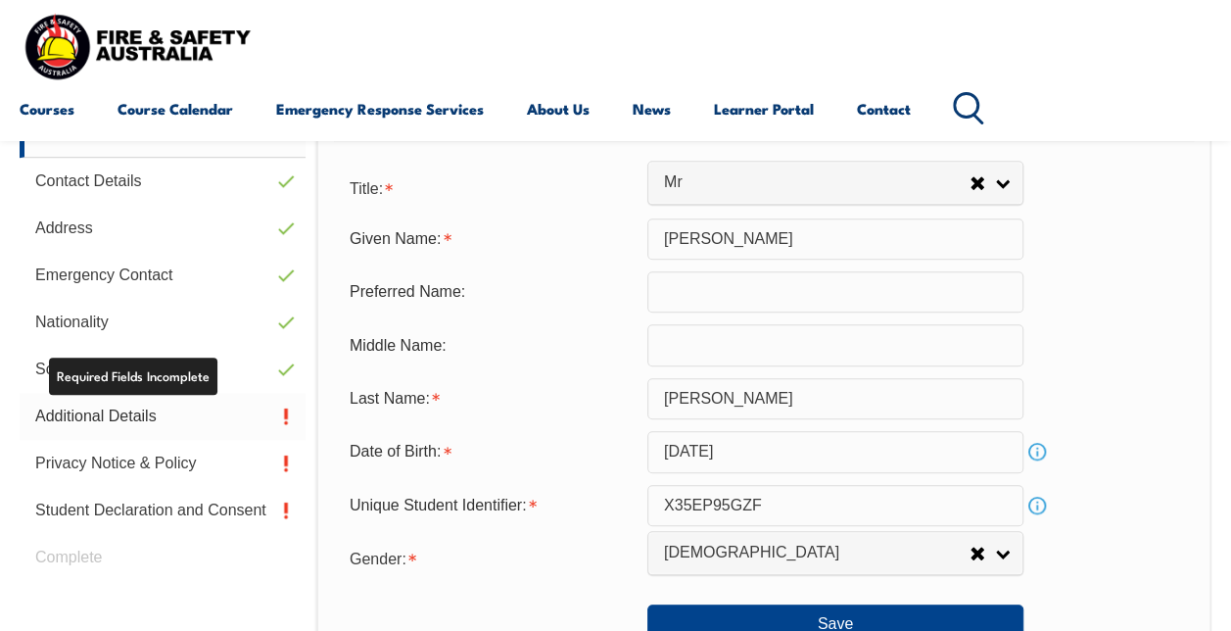
click at [185, 422] on link "Additional Details" at bounding box center [163, 416] width 286 height 47
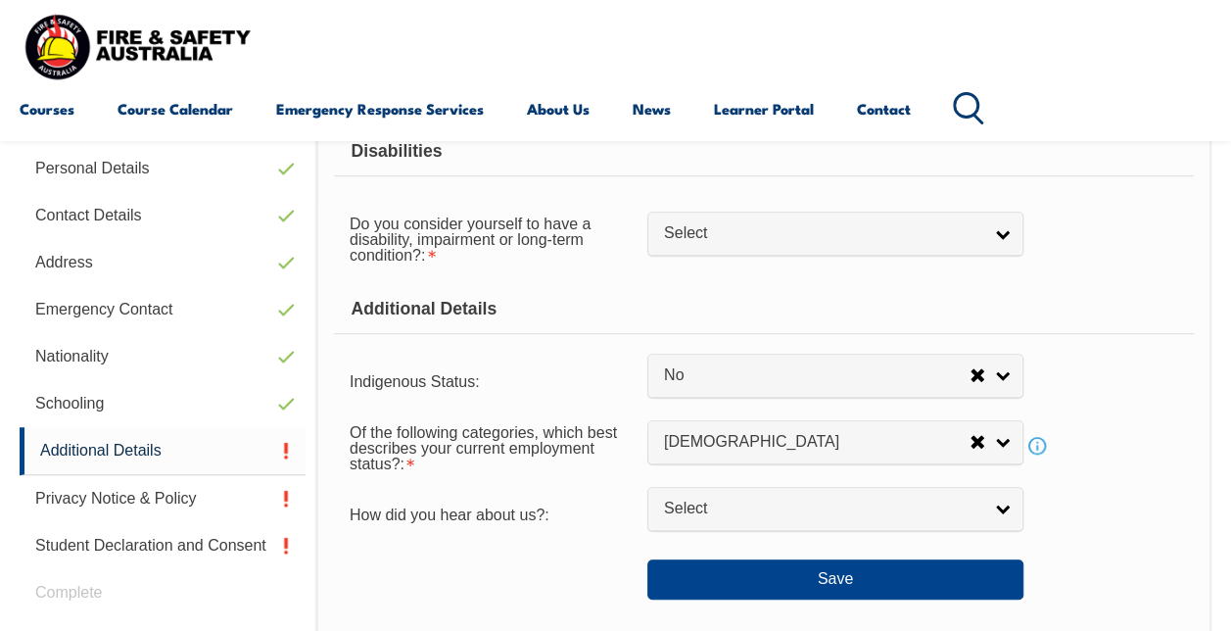
scroll to position [474, 0]
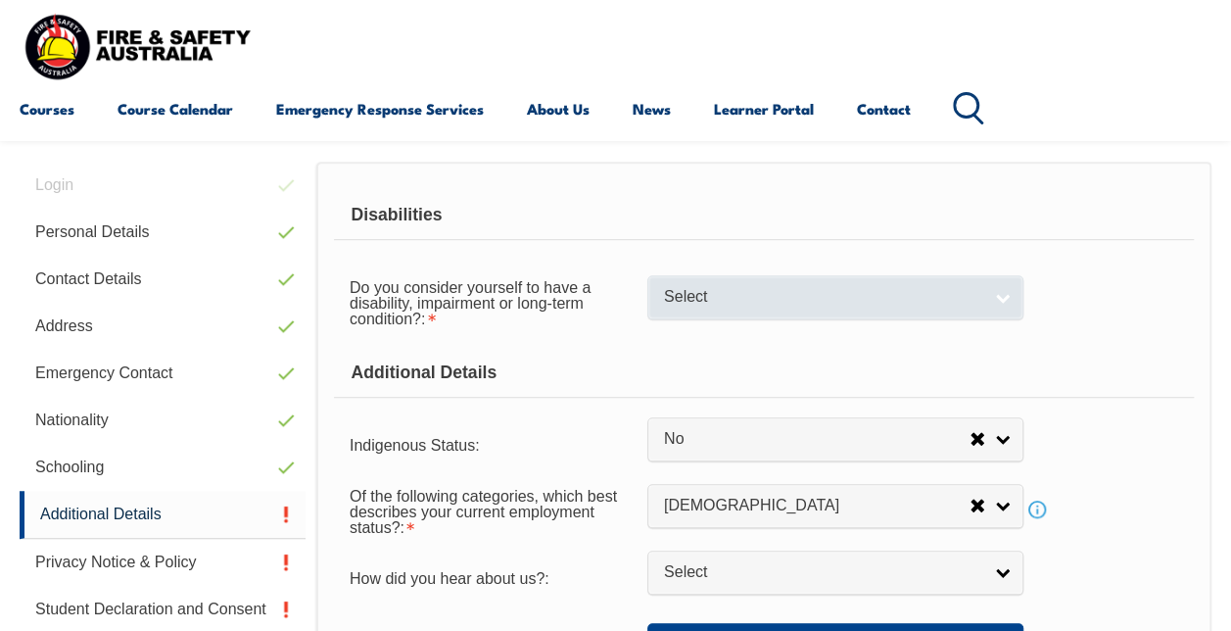
click at [795, 300] on span "Select" at bounding box center [822, 297] width 317 height 21
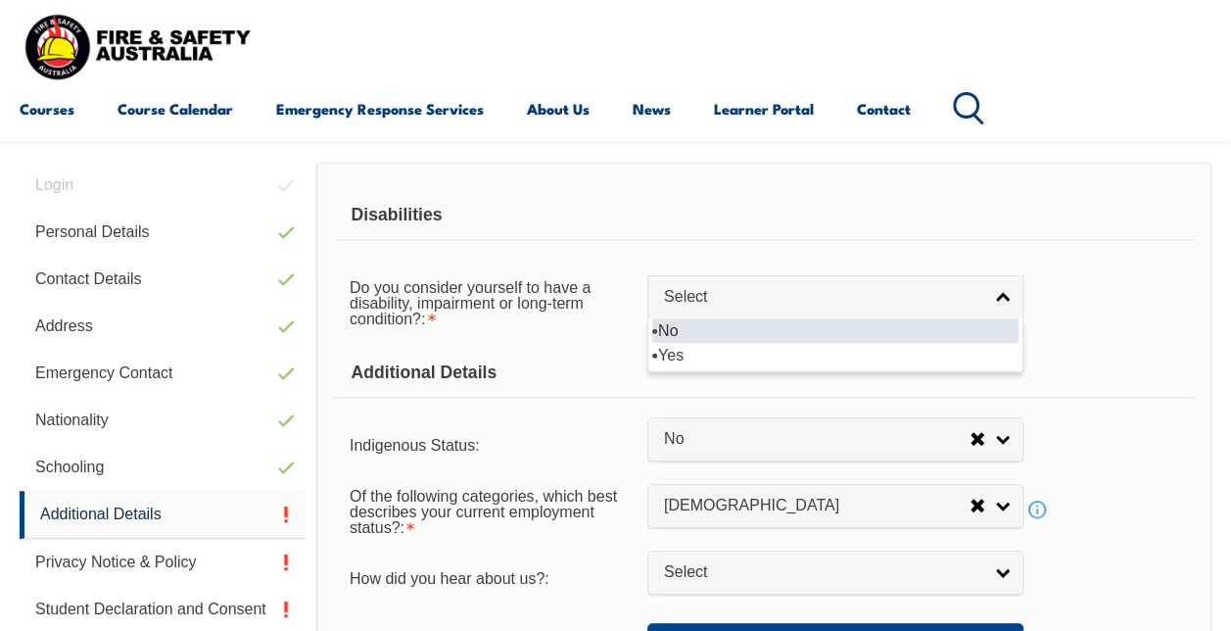
click at [720, 329] on li "No" at bounding box center [835, 330] width 366 height 24
select select "false"
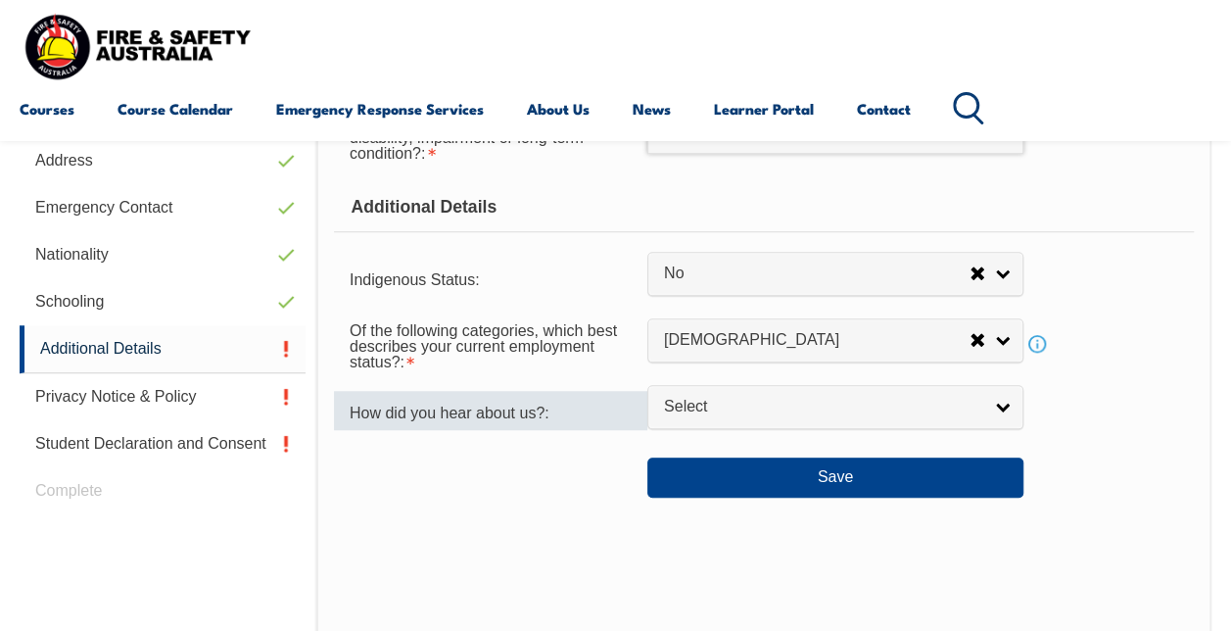
scroll to position [670, 0]
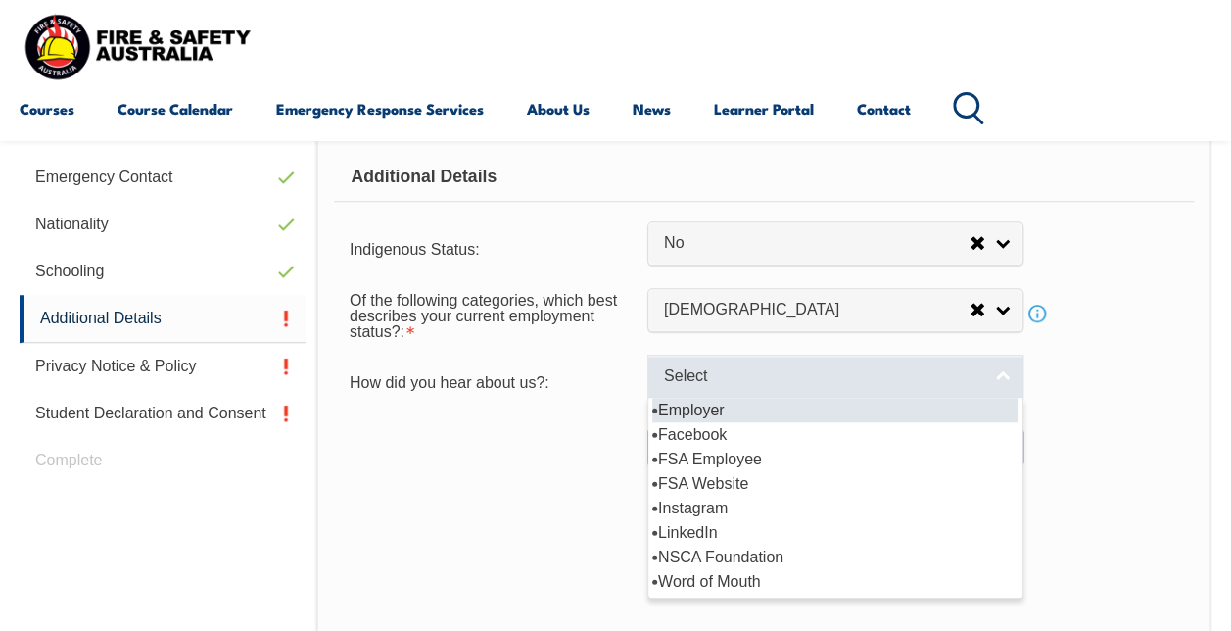
click at [705, 384] on span "Select" at bounding box center [822, 376] width 317 height 21
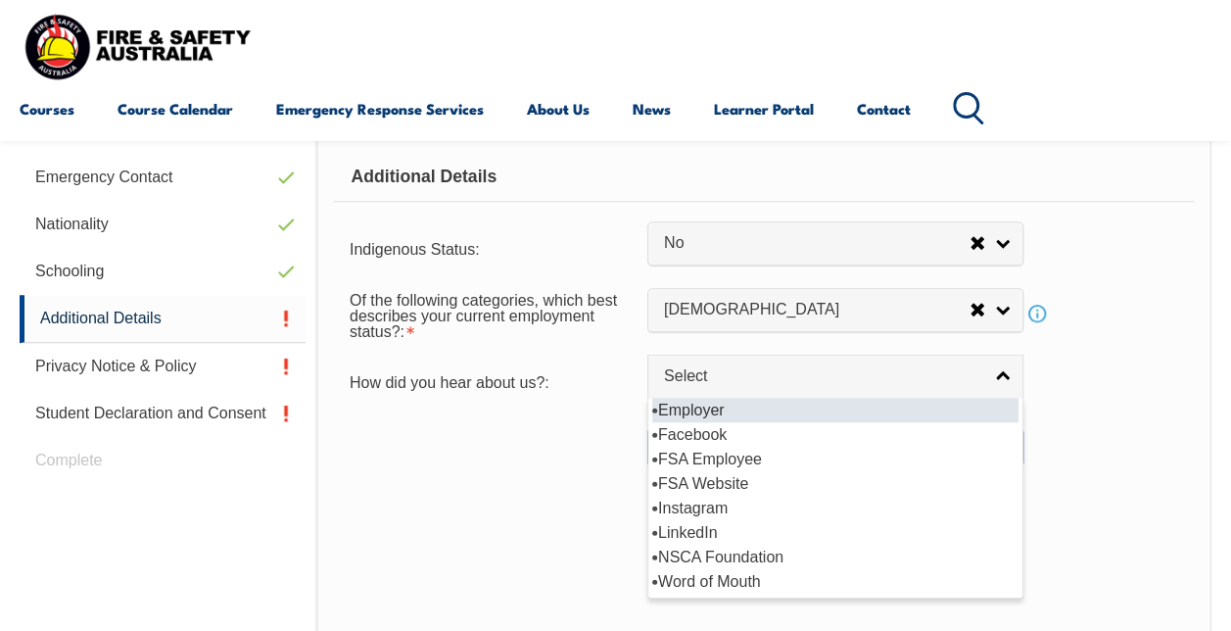
click at [719, 404] on li "Employer" at bounding box center [835, 410] width 366 height 24
select select "8019"
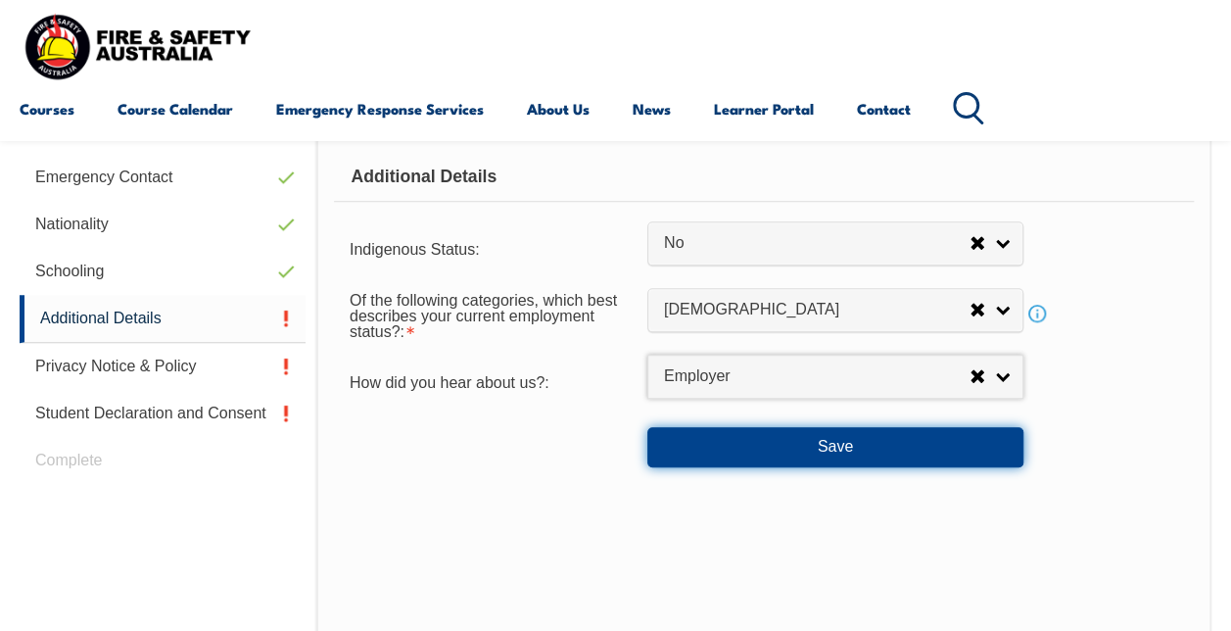
click at [807, 448] on button "Save" at bounding box center [835, 446] width 376 height 39
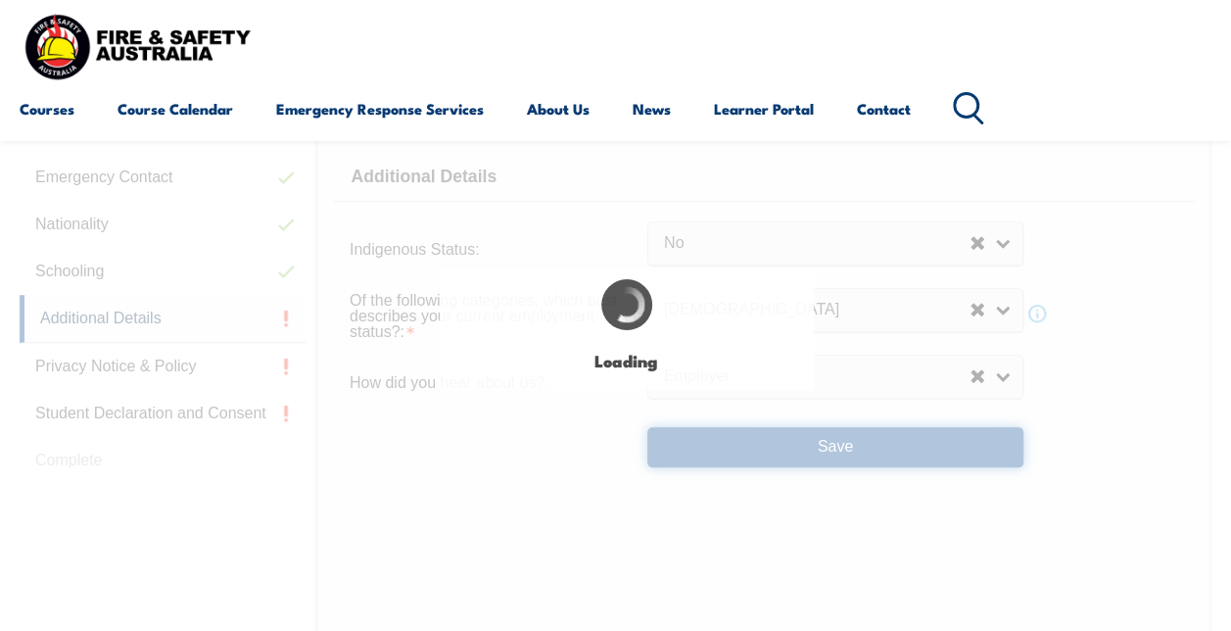
select select "false"
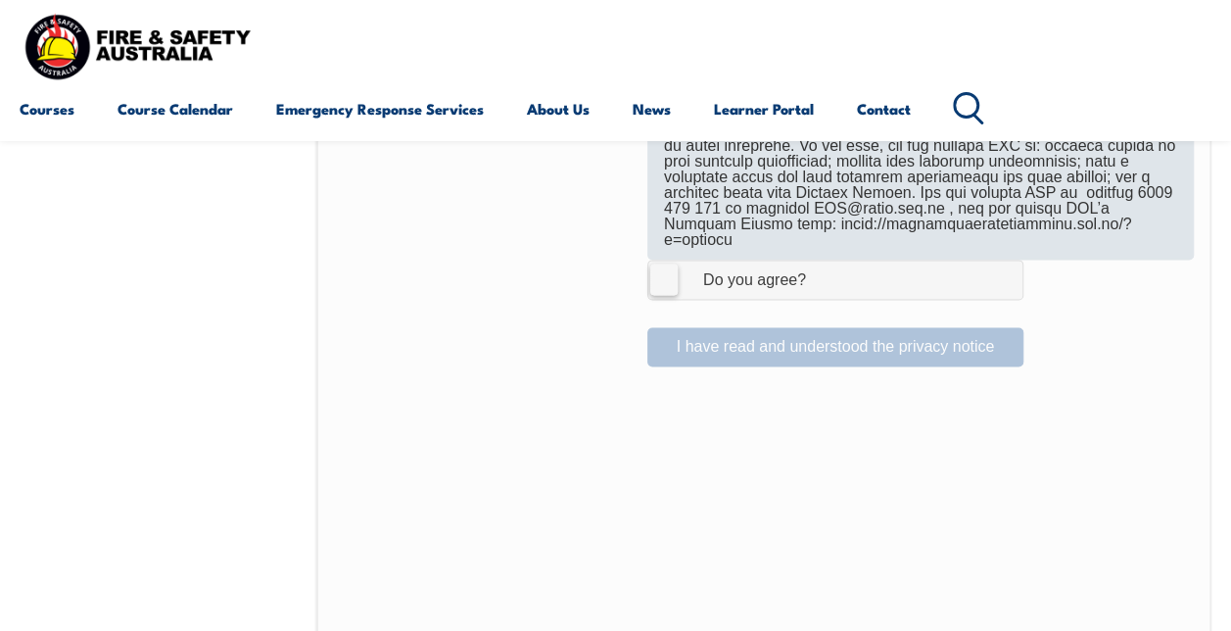
scroll to position [1258, 0]
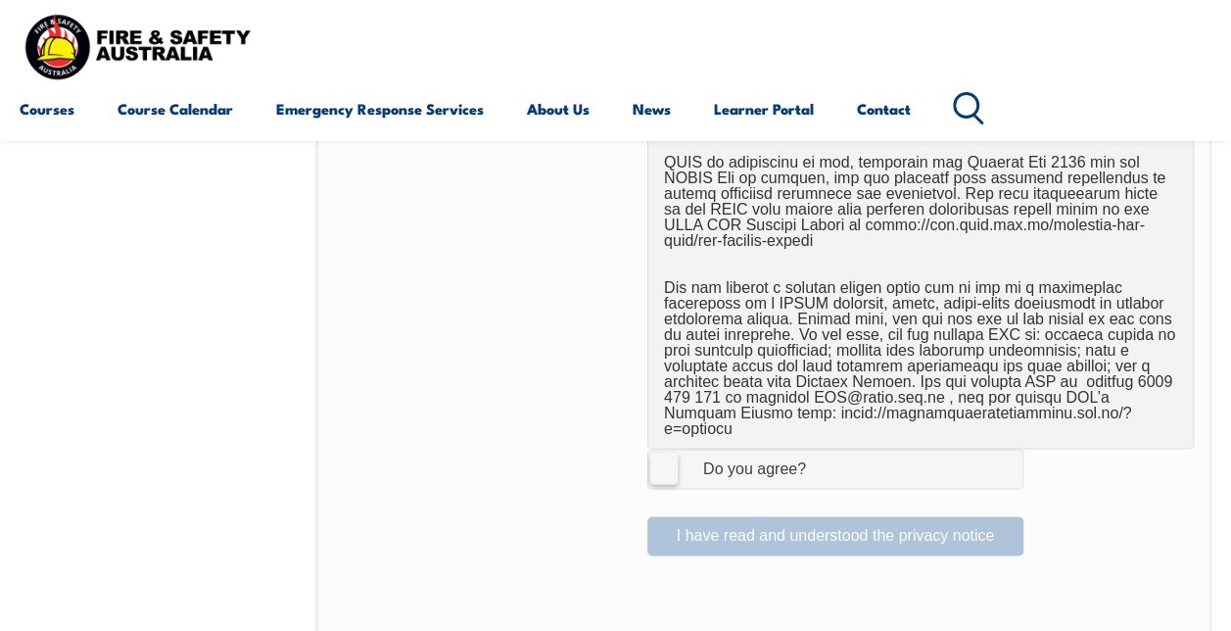
click at [668, 448] on label "I Agree Do you agree?" at bounding box center [835, 467] width 376 height 39
click at [821, 449] on input "I Agree Do you agree?" at bounding box center [837, 467] width 33 height 37
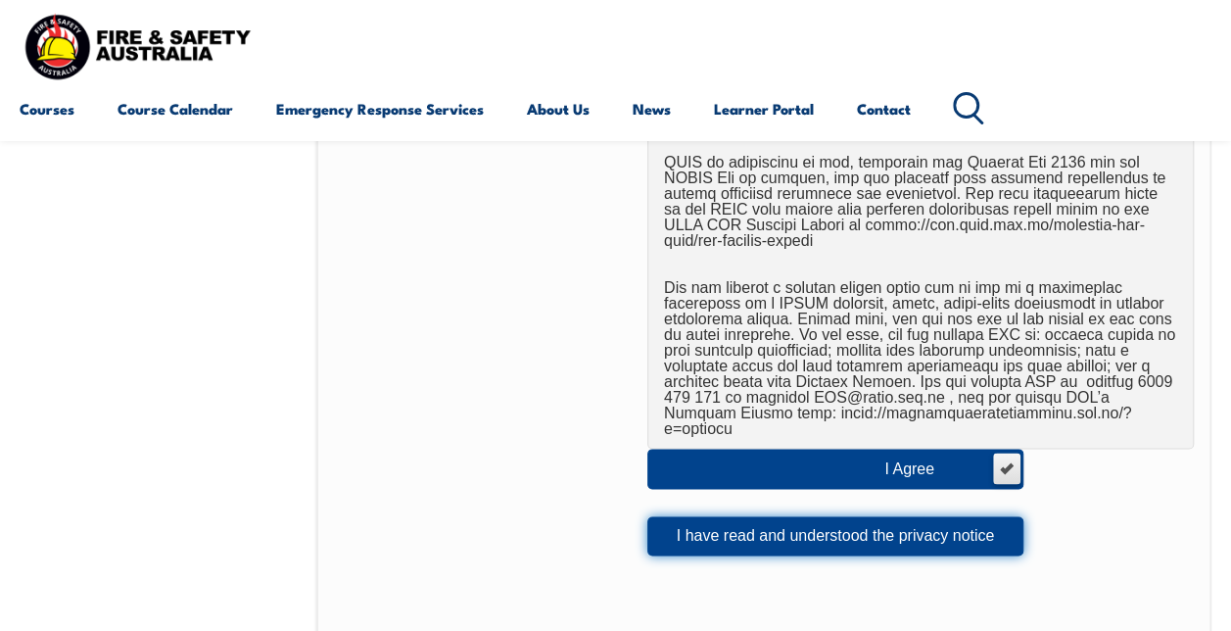
click at [791, 516] on button "I have read and understood the privacy notice" at bounding box center [835, 535] width 376 height 39
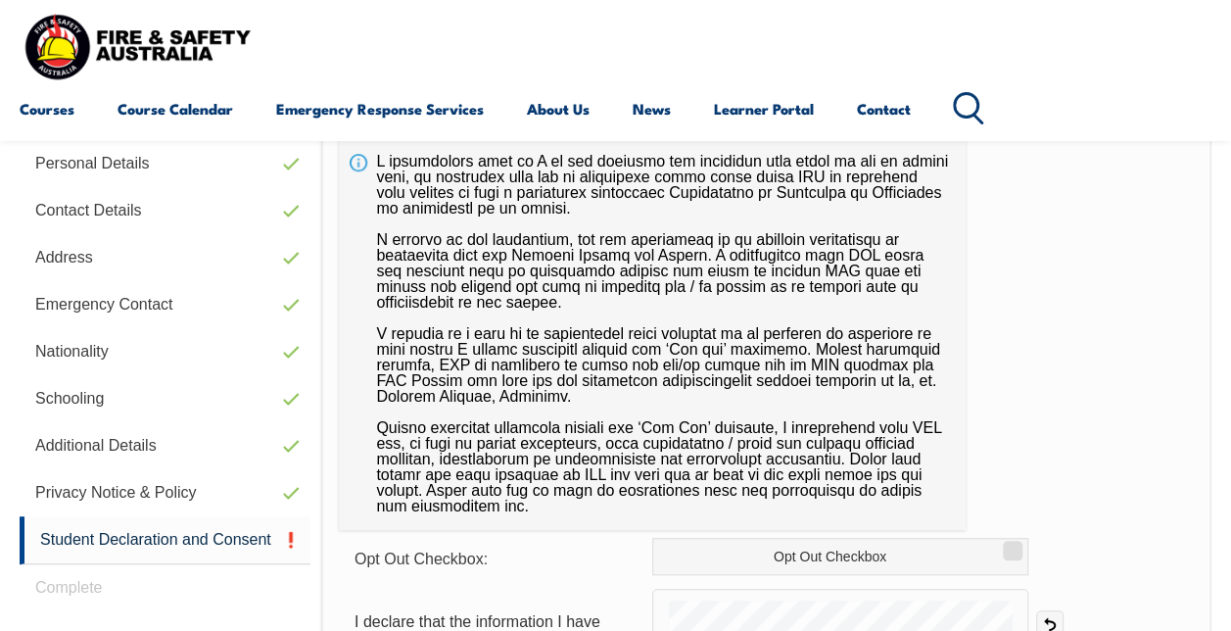
scroll to position [573, 0]
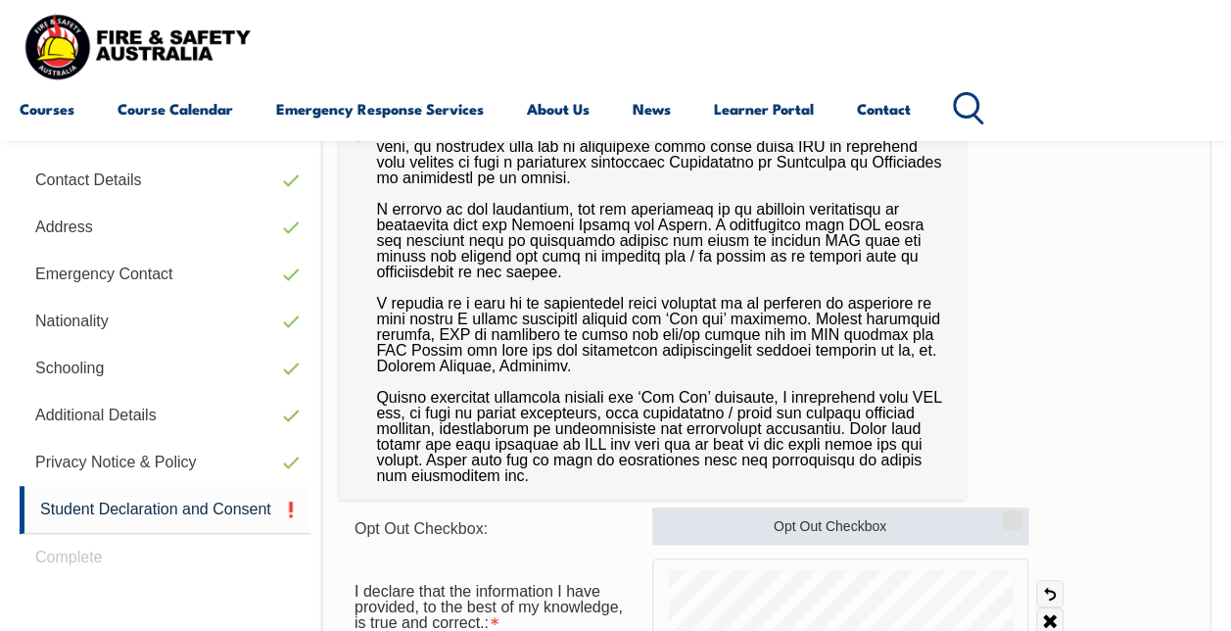
click at [942, 521] on label "Opt Out Checkbox" at bounding box center [840, 525] width 376 height 37
click at [1004, 514] on input "Opt Out Checkbox" at bounding box center [1010, 513] width 12 height 2
checkbox input "true"
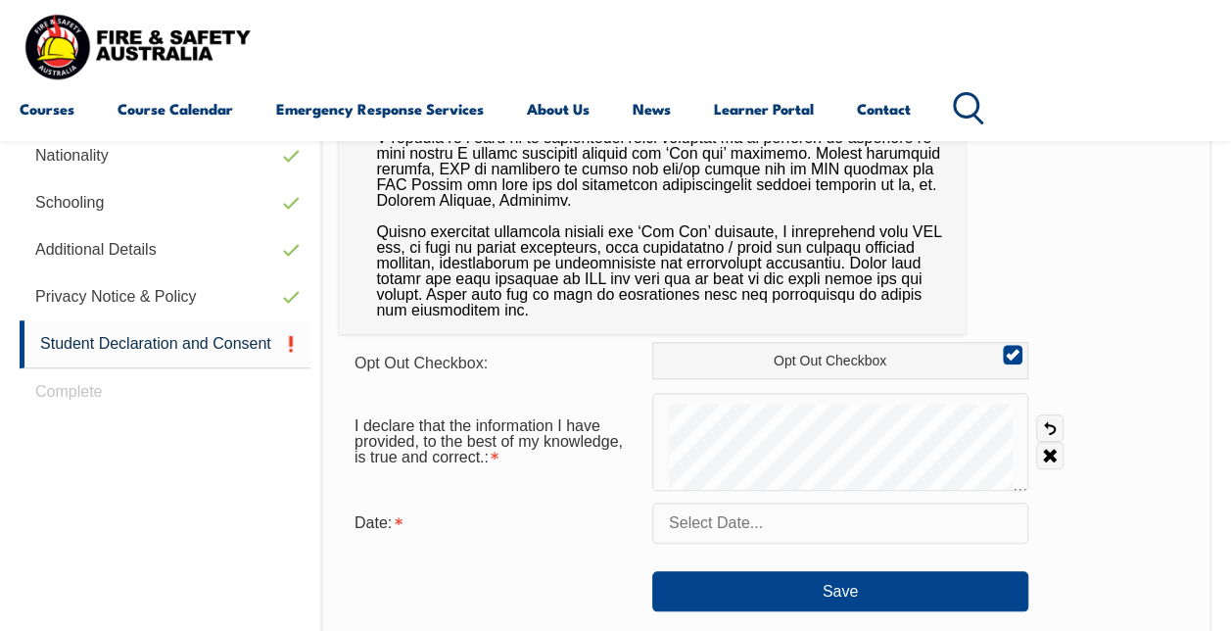
scroll to position [769, 0]
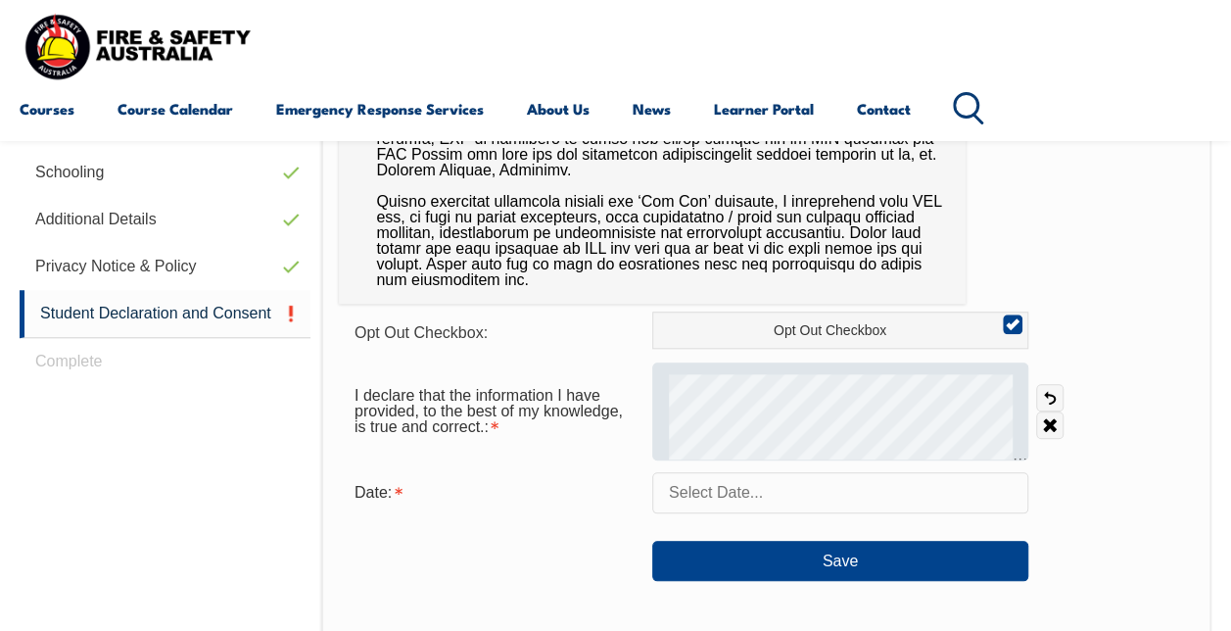
click at [1038, 391] on link "Undo" at bounding box center [1049, 397] width 27 height 27
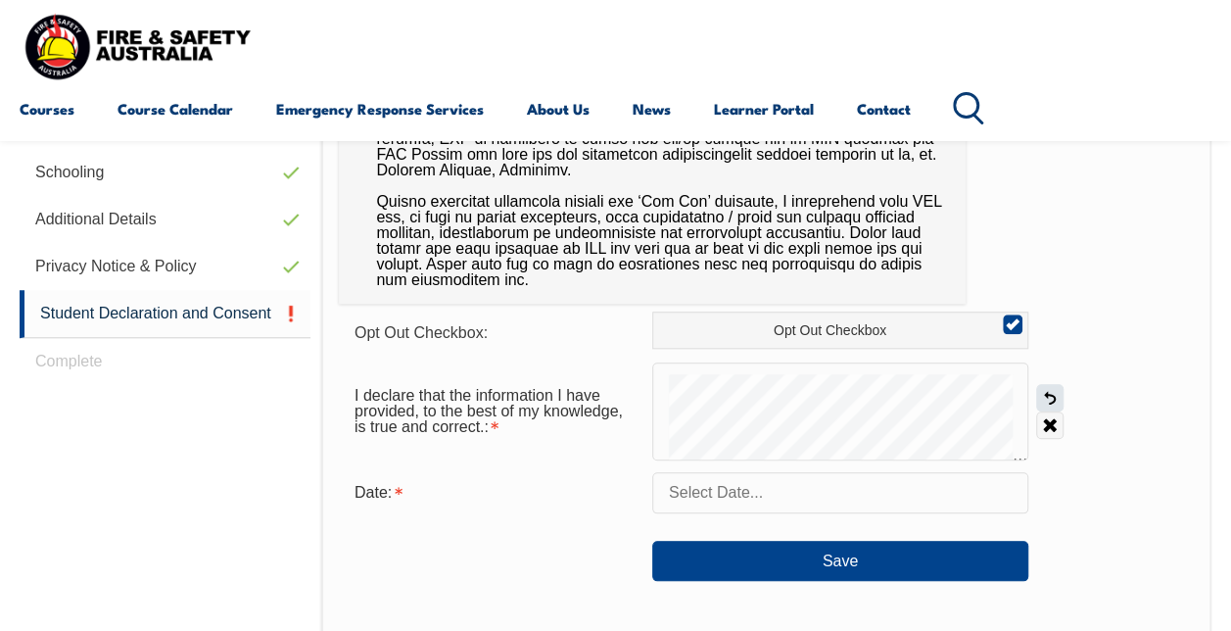
click at [1054, 402] on link "Undo" at bounding box center [1049, 397] width 27 height 27
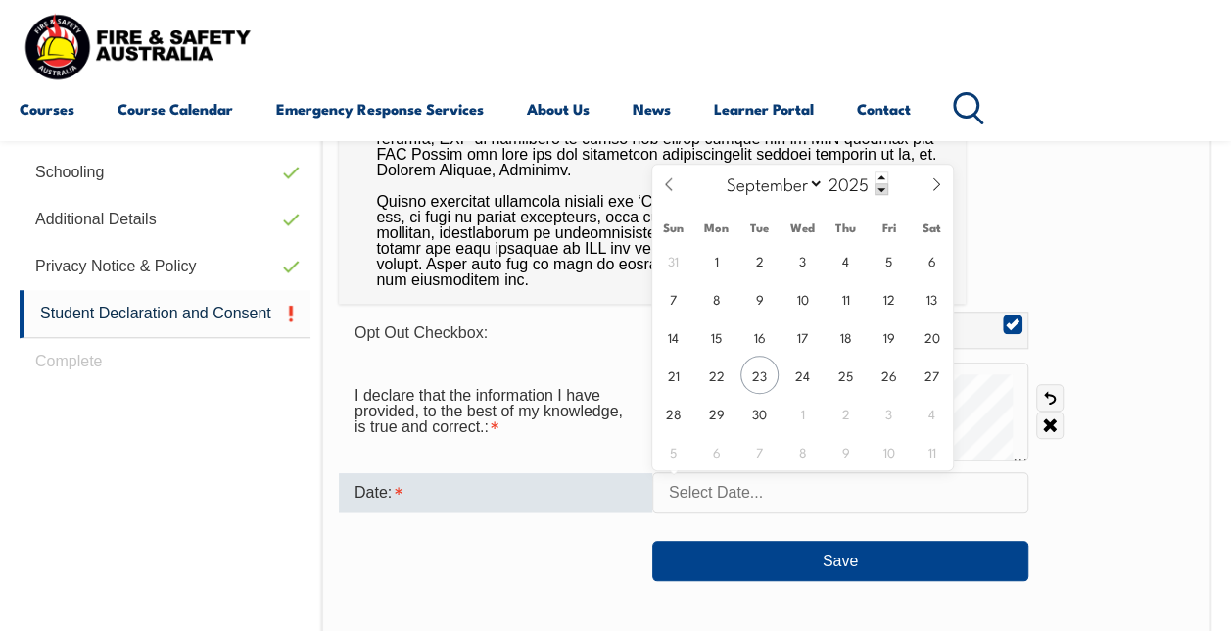
click at [763, 493] on input "text" at bounding box center [840, 492] width 376 height 41
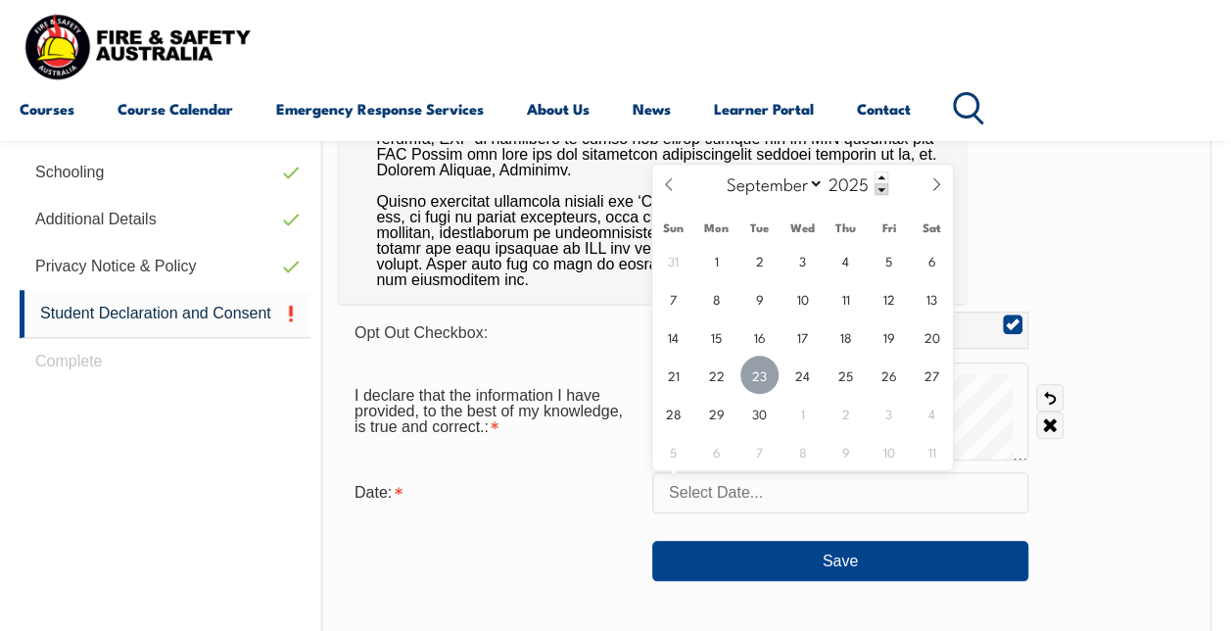
click at [755, 384] on span "23" at bounding box center [759, 374] width 38 height 38
type input "September 23, 2025"
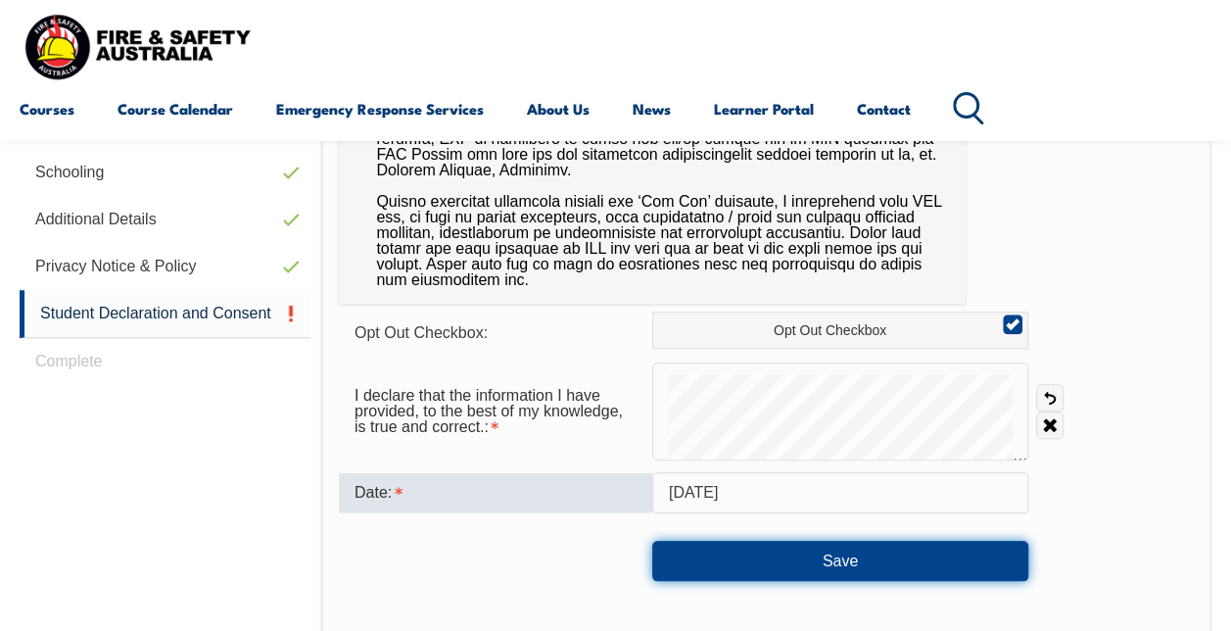
click at [815, 564] on button "Save" at bounding box center [840, 559] width 376 height 39
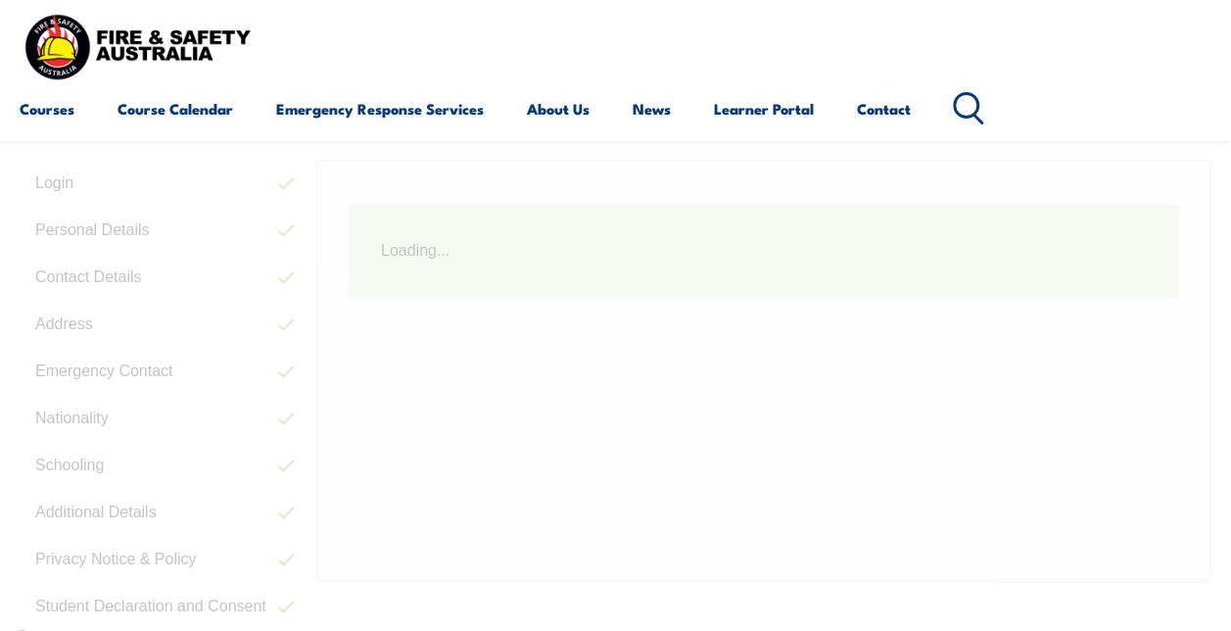
scroll to position [474, 0]
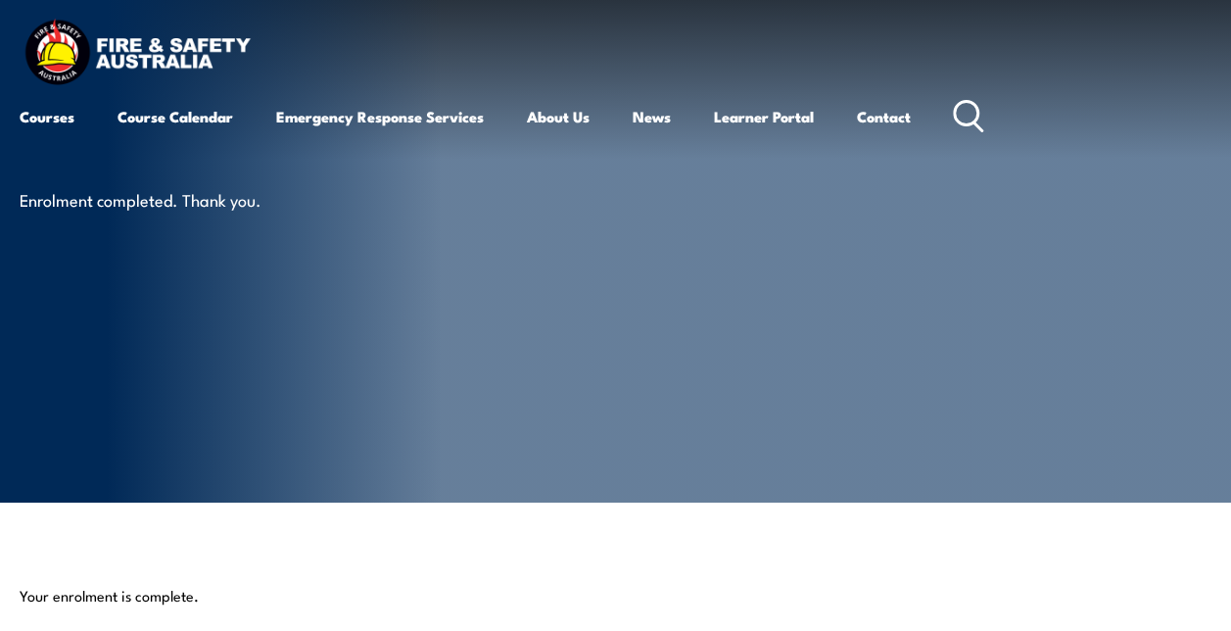
drag, startPoint x: 586, startPoint y: 172, endPoint x: 766, endPoint y: 149, distance: 180.7
click at [586, 172] on article "Enrolment completed. Thank you." at bounding box center [616, 251] width 1192 height 502
click at [770, 114] on link "Learner Portal" at bounding box center [764, 116] width 100 height 47
